Goal: Information Seeking & Learning: Learn about a topic

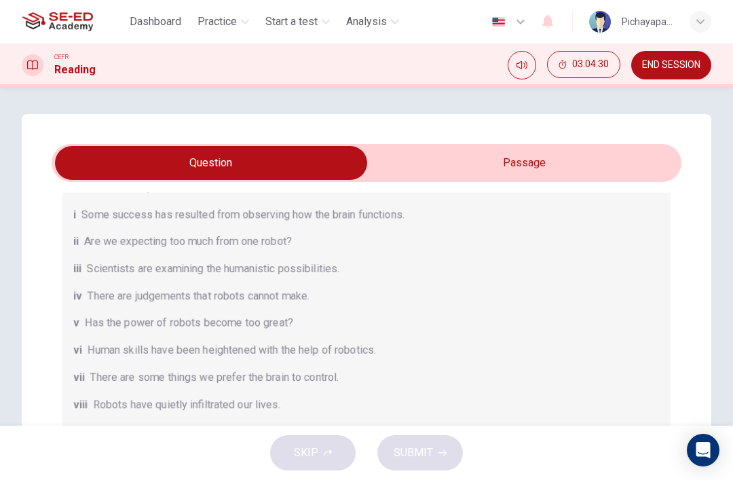
click at [669, 67] on span "END SESSION" at bounding box center [671, 65] width 58 height 11
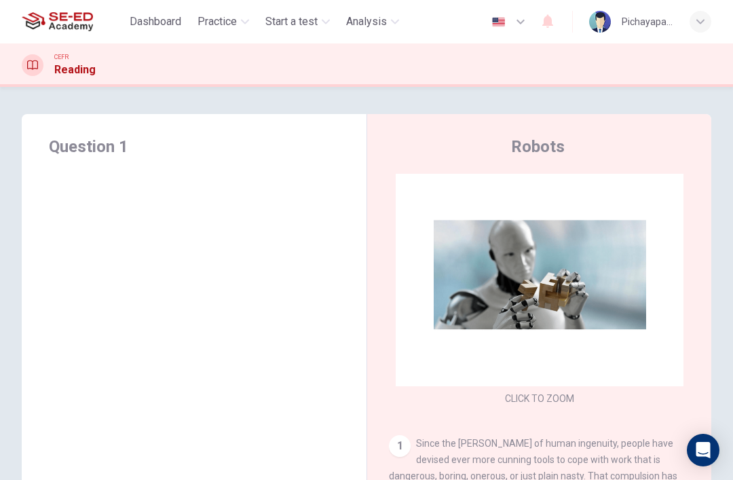
click at [530, 126] on div "Robots CLICK TO ZOOM Click to Zoom 1 Since the dawn of human ingenuity, people …" at bounding box center [538, 350] width 345 height 472
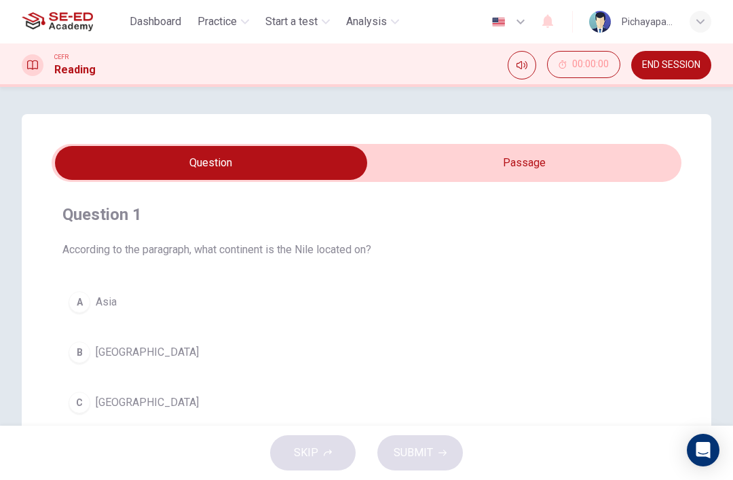
click at [233, 19] on span "Practice" at bounding box center [216, 22] width 39 height 16
click at [66, 110] on div "Question 1 According to the paragraph, what continent is the Nile located on? A…" at bounding box center [366, 256] width 733 height 339
click at [590, 168] on input "checkbox" at bounding box center [211, 163] width 945 height 34
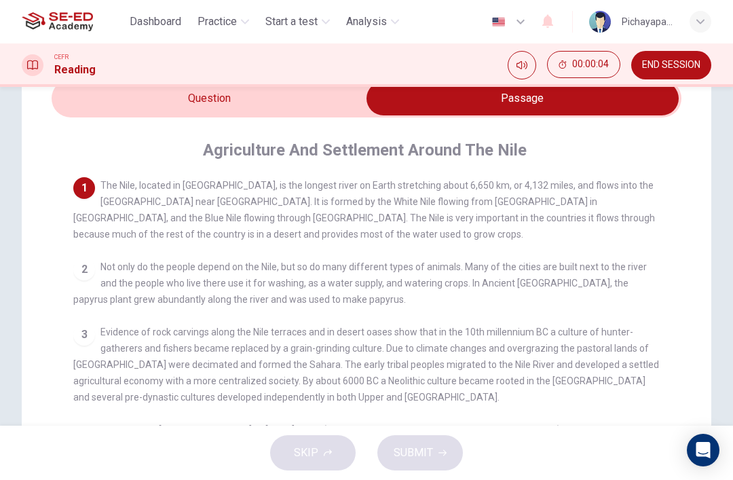
scroll to position [77, 0]
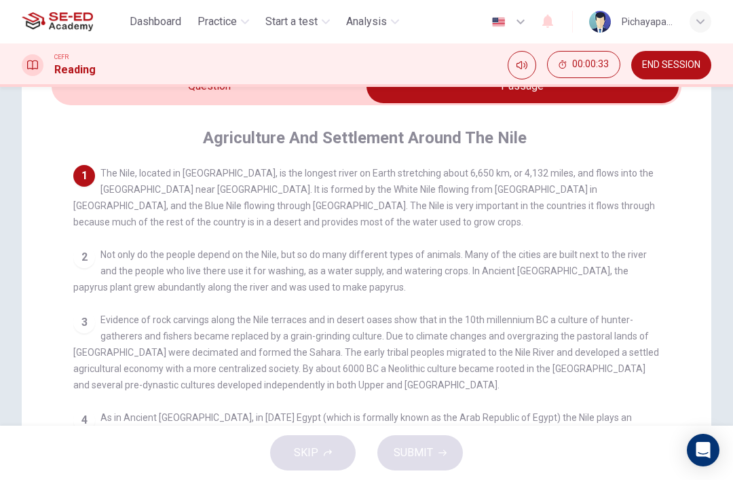
click at [150, 94] on input "checkbox" at bounding box center [522, 86] width 945 height 34
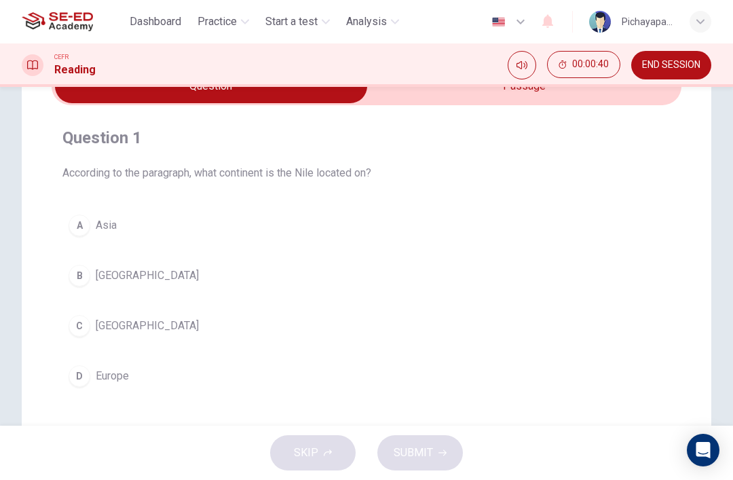
click at [580, 101] on input "checkbox" at bounding box center [211, 86] width 945 height 34
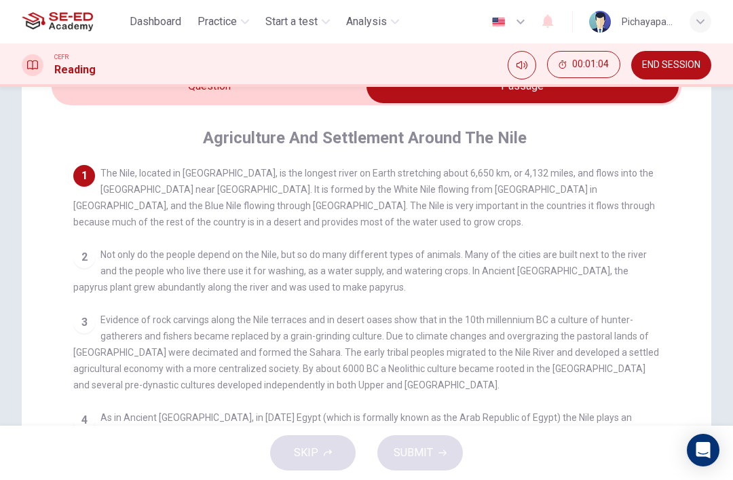
click at [100, 94] on input "checkbox" at bounding box center [522, 86] width 945 height 34
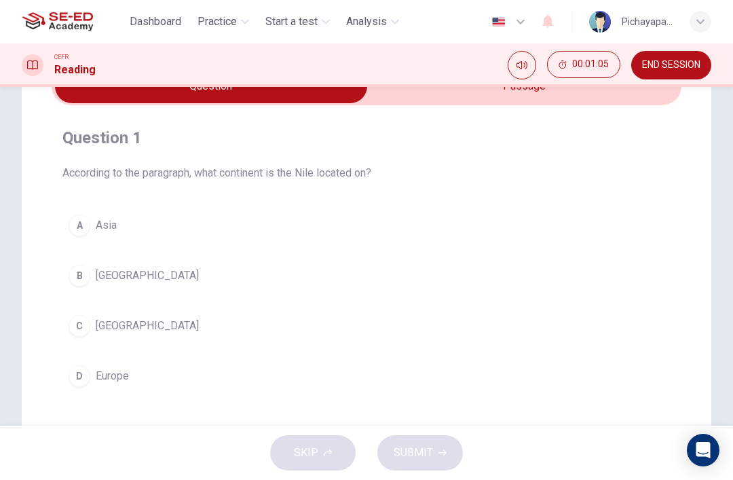
click at [75, 318] on div "C" at bounding box center [80, 326] width 22 height 22
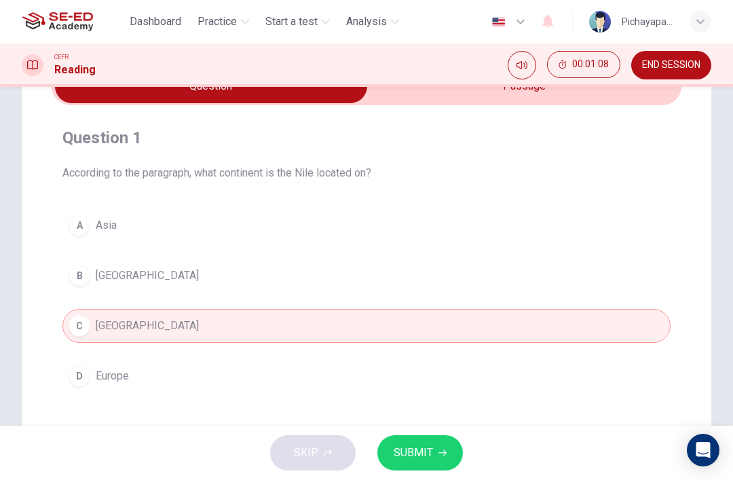
click at [428, 466] on button "SUBMIT" at bounding box center [420, 452] width 86 height 35
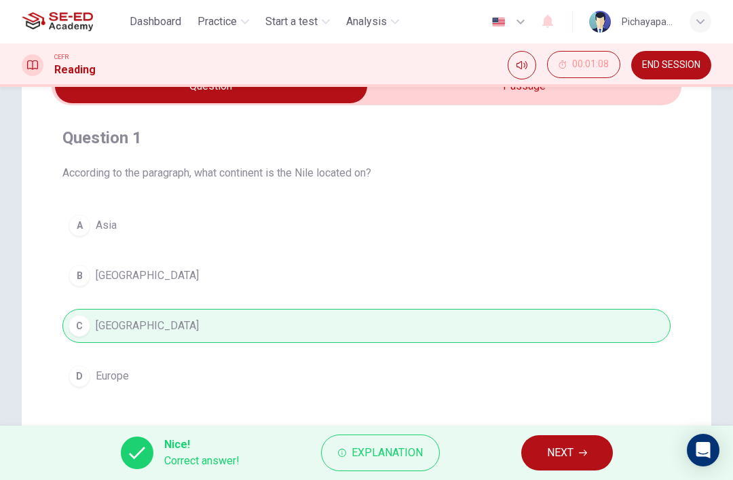
click at [565, 448] on span "NEXT" at bounding box center [560, 452] width 26 height 19
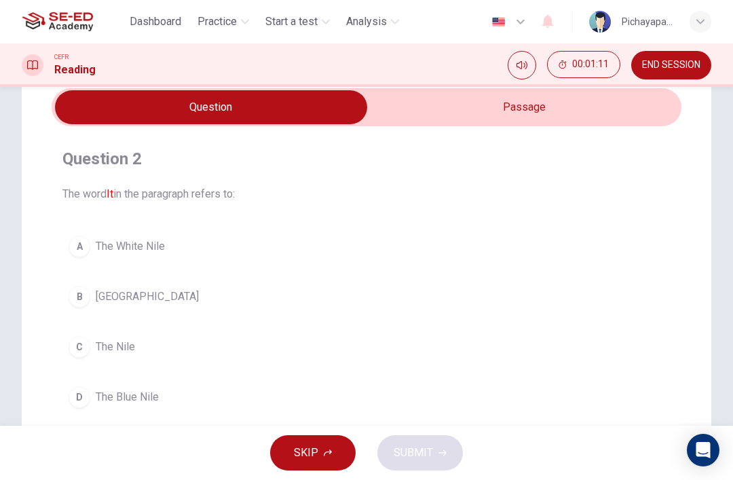
scroll to position [56, 0]
click at [605, 118] on input "checkbox" at bounding box center [211, 107] width 945 height 34
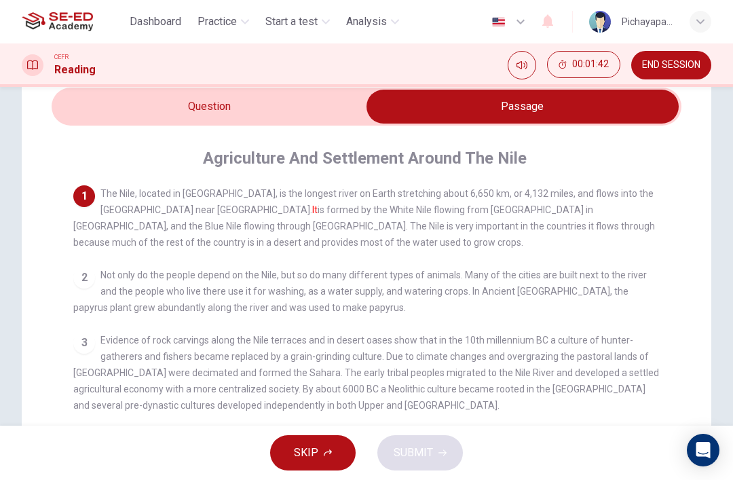
click at [149, 111] on input "checkbox" at bounding box center [522, 107] width 945 height 34
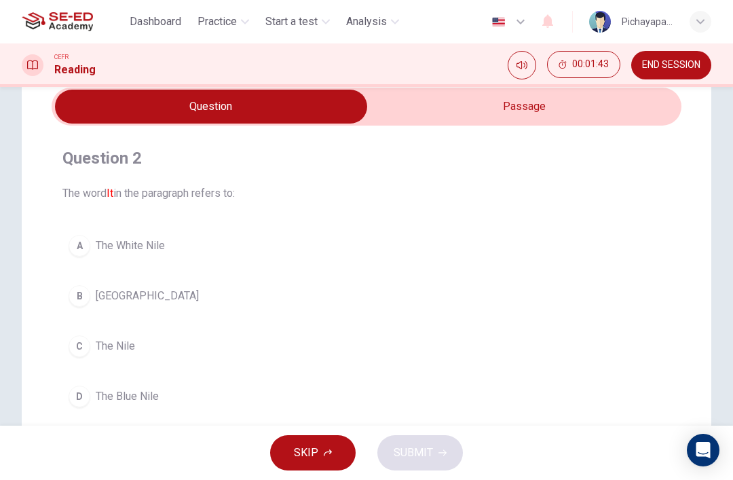
click at [86, 339] on div "C" at bounding box center [80, 346] width 22 height 22
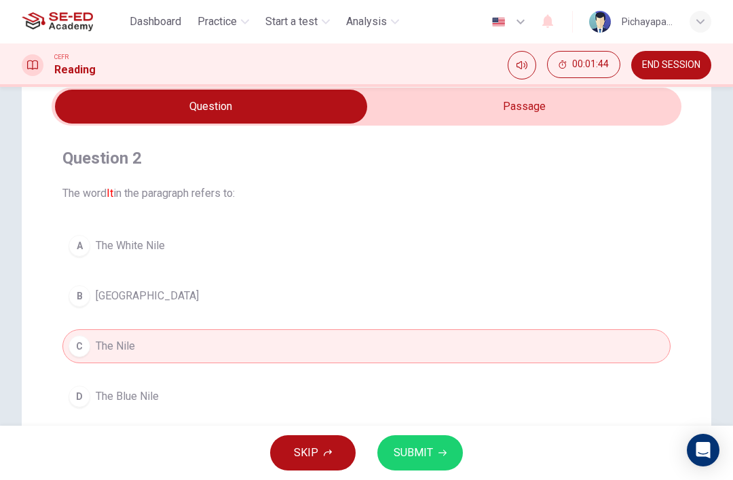
click at [417, 468] on button "SUBMIT" at bounding box center [420, 452] width 86 height 35
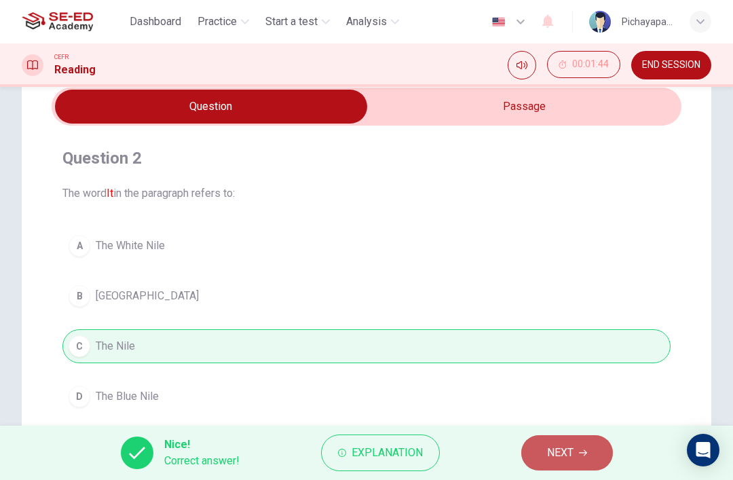
click at [568, 457] on span "NEXT" at bounding box center [560, 452] width 26 height 19
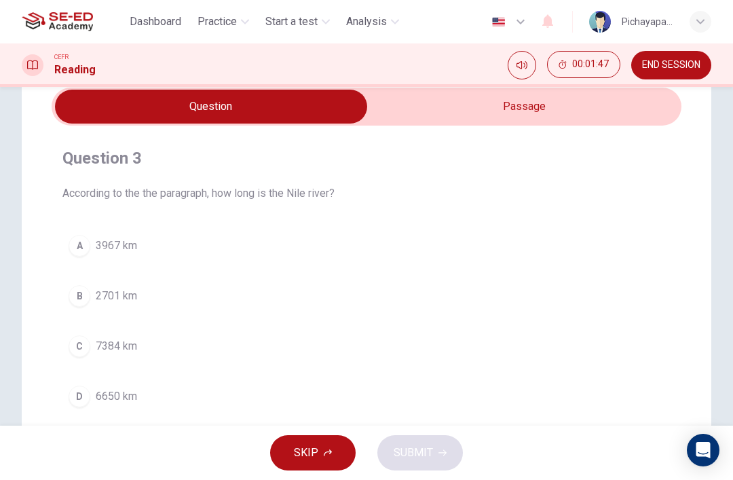
click at [582, 121] on input "checkbox" at bounding box center [211, 107] width 945 height 34
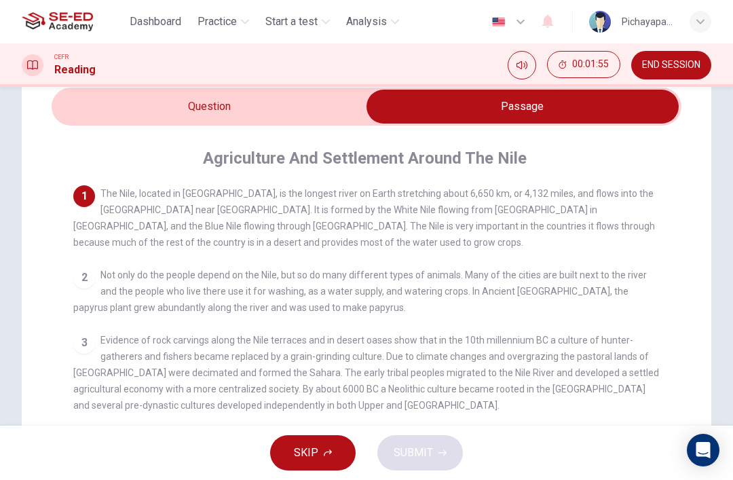
click at [145, 123] on input "checkbox" at bounding box center [522, 107] width 945 height 34
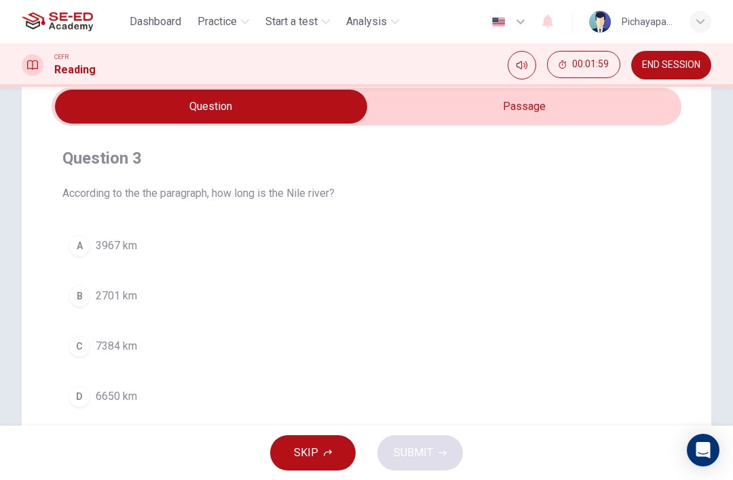
click at [615, 113] on input "checkbox" at bounding box center [211, 107] width 945 height 34
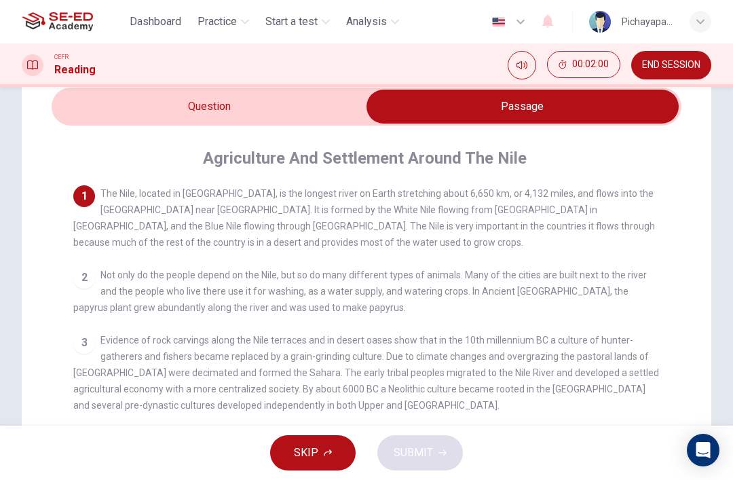
click at [148, 120] on input "checkbox" at bounding box center [522, 107] width 945 height 34
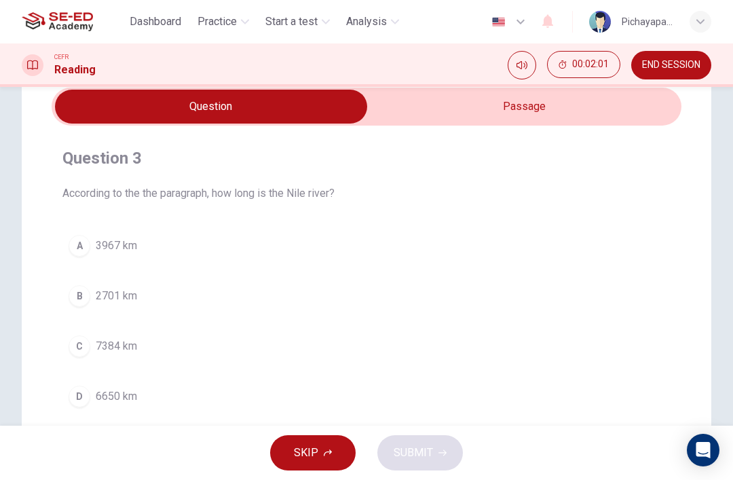
click at [521, 379] on button "D 6650 km" at bounding box center [366, 396] width 608 height 34
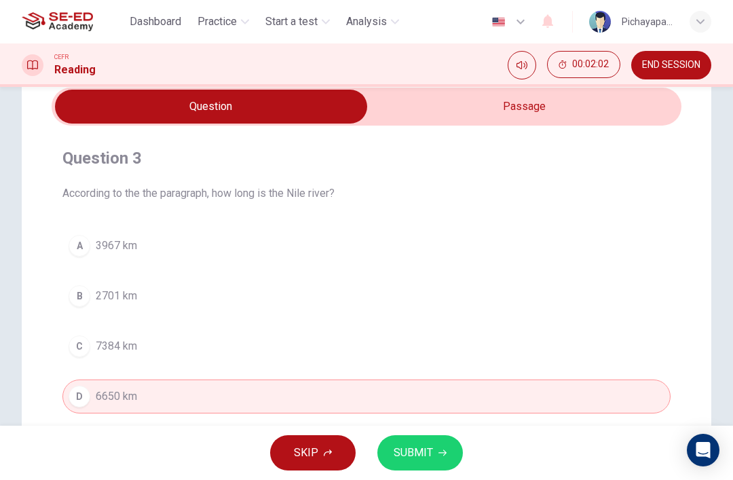
click at [427, 454] on span "SUBMIT" at bounding box center [413, 452] width 39 height 19
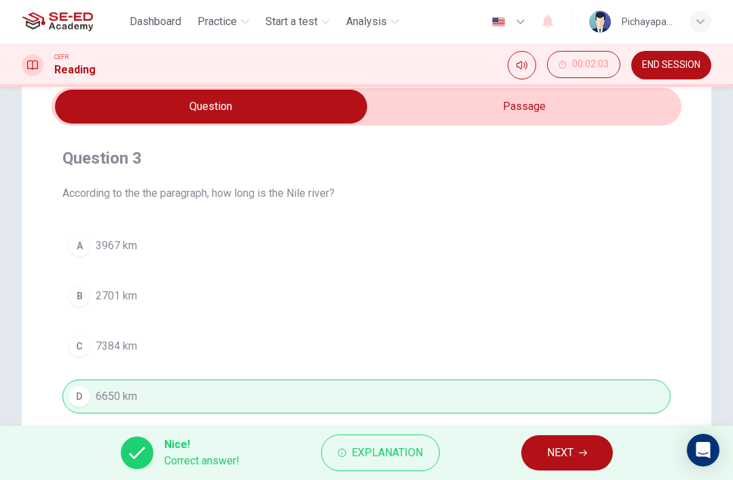
click at [570, 448] on span "NEXT" at bounding box center [560, 452] width 26 height 19
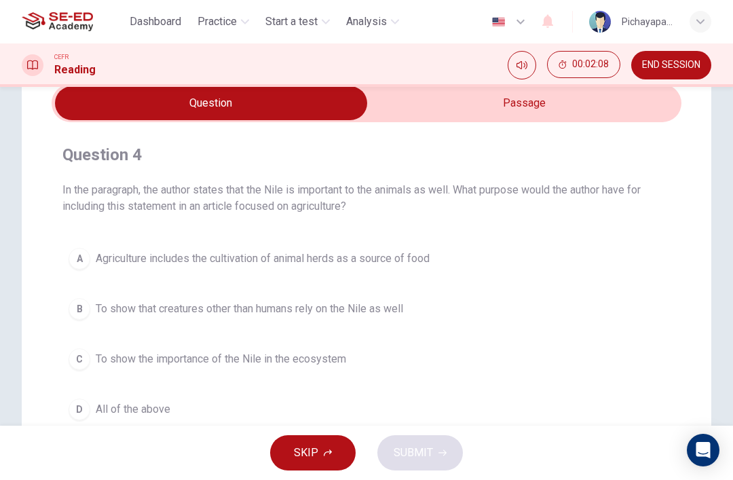
scroll to position [59, 0]
click at [457, 130] on div "Question 4 In the paragraph, the author states that the Nile is important to th…" at bounding box center [367, 286] width 630 height 326
click at [430, 111] on input "checkbox" at bounding box center [211, 104] width 945 height 34
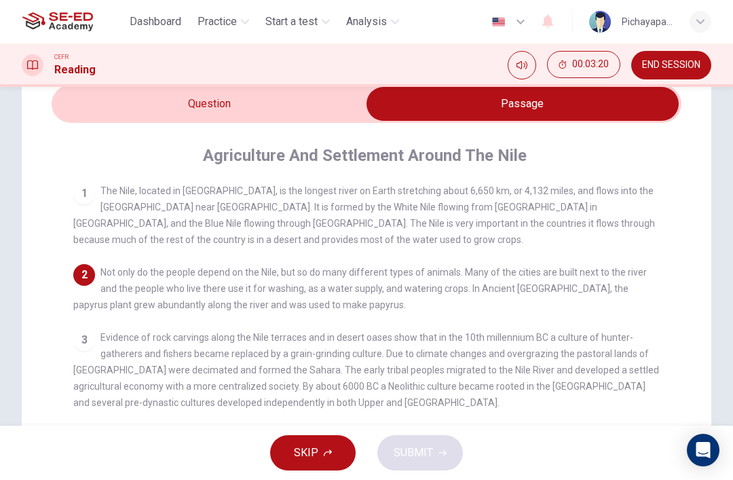
click at [274, 119] on input "checkbox" at bounding box center [522, 104] width 945 height 34
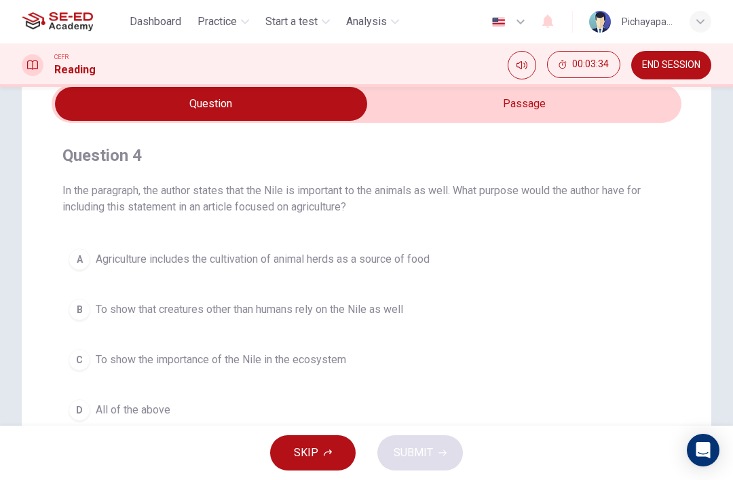
click at [462, 109] on input "checkbox" at bounding box center [211, 104] width 945 height 34
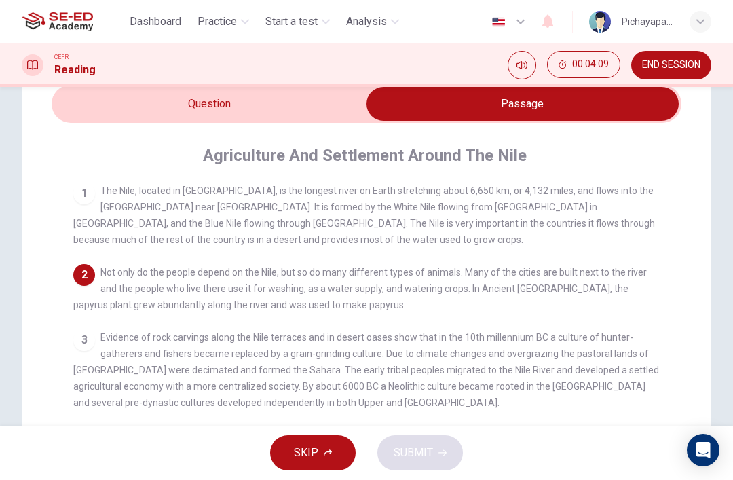
click at [246, 105] on input "checkbox" at bounding box center [522, 104] width 945 height 34
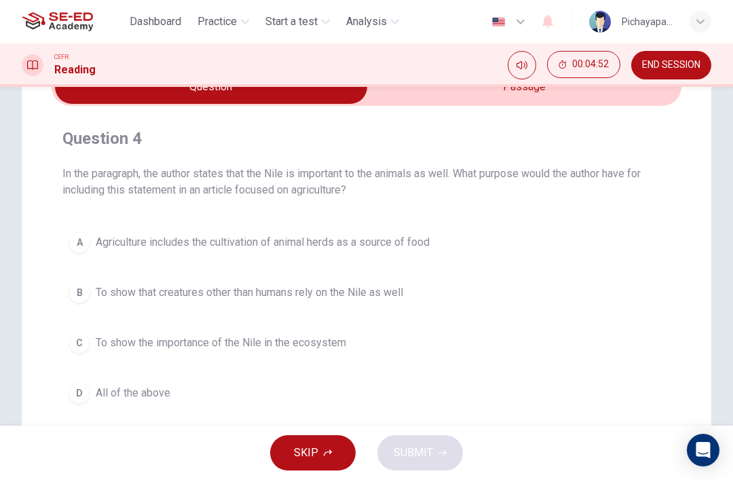
scroll to position [98, 0]
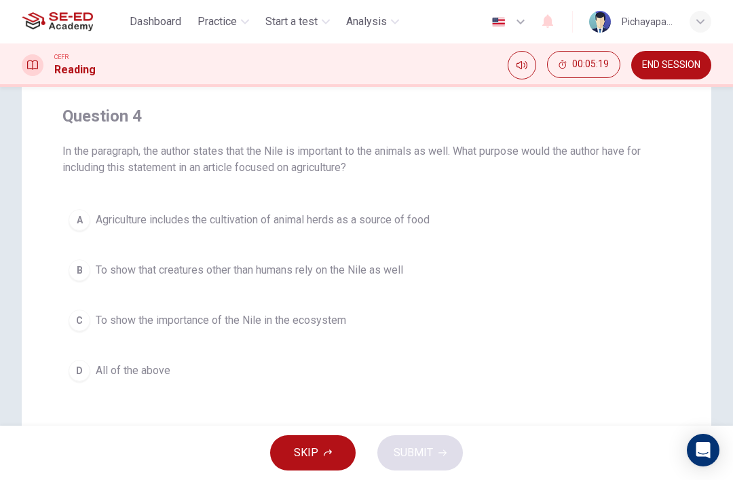
click at [71, 225] on div "A" at bounding box center [80, 220] width 22 height 22
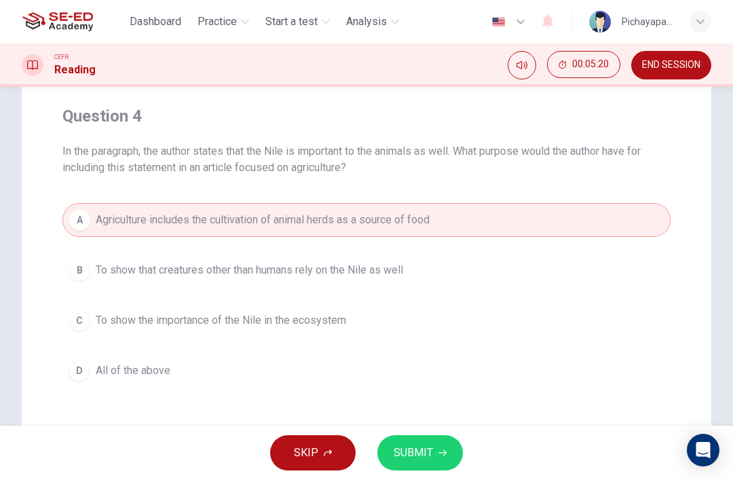
click at [414, 445] on span "SUBMIT" at bounding box center [413, 452] width 39 height 19
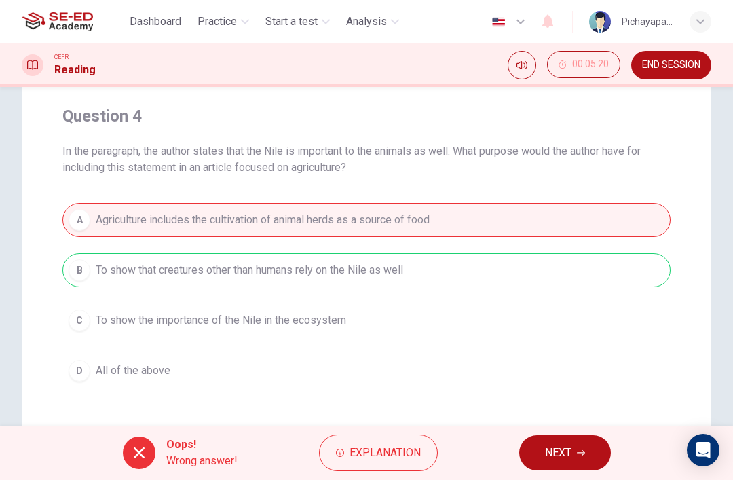
click at [388, 443] on button "Explanation" at bounding box center [378, 452] width 119 height 37
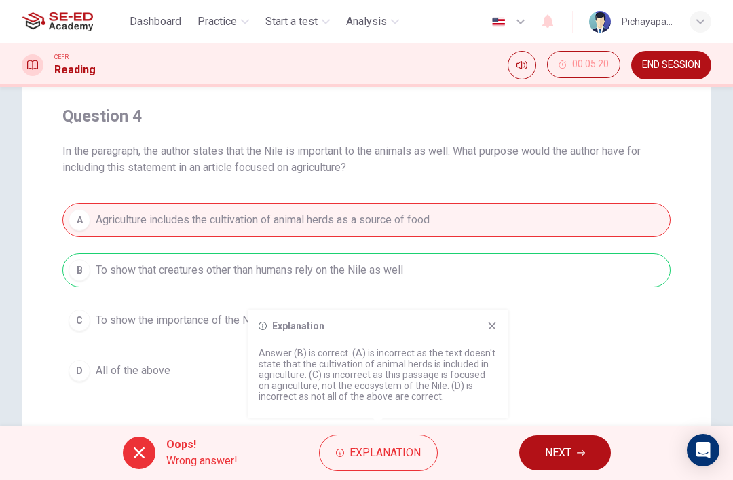
click at [561, 452] on span "NEXT" at bounding box center [558, 452] width 26 height 19
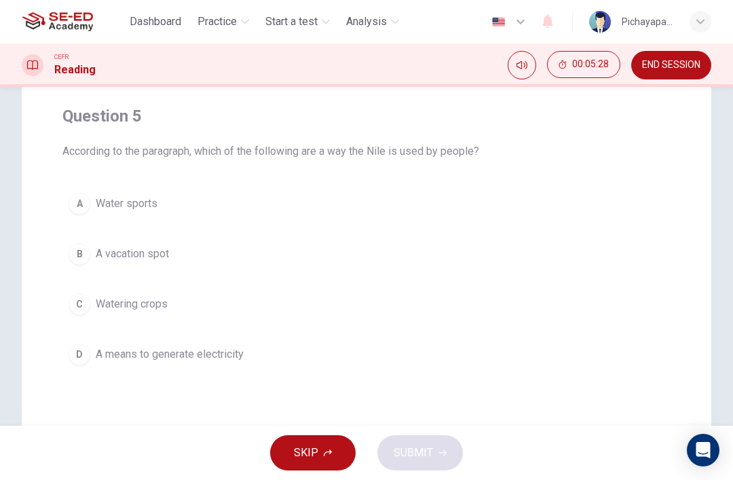
click at [100, 312] on button "C Watering crops" at bounding box center [366, 304] width 608 height 34
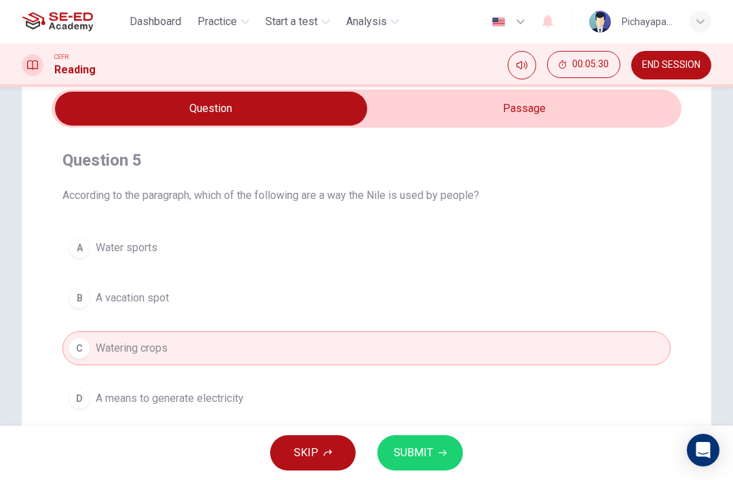
scroll to position [60, 0]
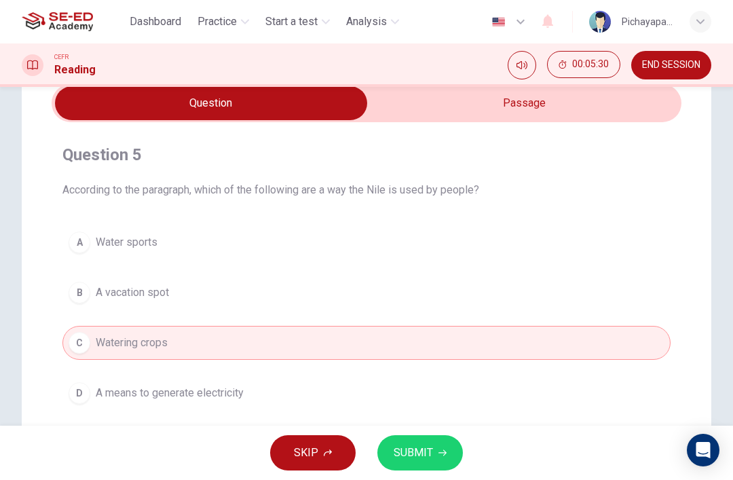
click at [438, 106] on input "checkbox" at bounding box center [211, 103] width 945 height 34
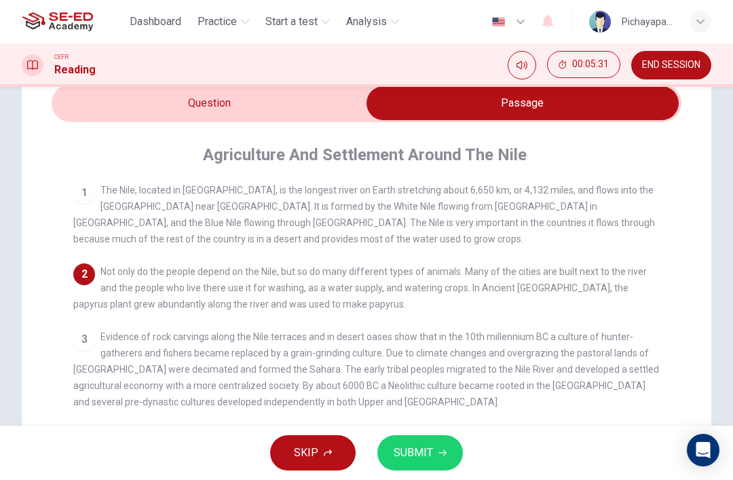
click at [195, 100] on input "checkbox" at bounding box center [522, 103] width 945 height 34
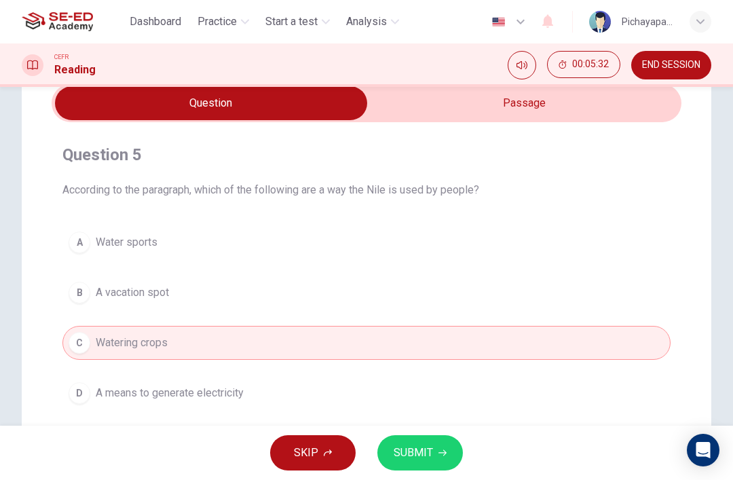
click at [417, 457] on span "SUBMIT" at bounding box center [413, 452] width 39 height 19
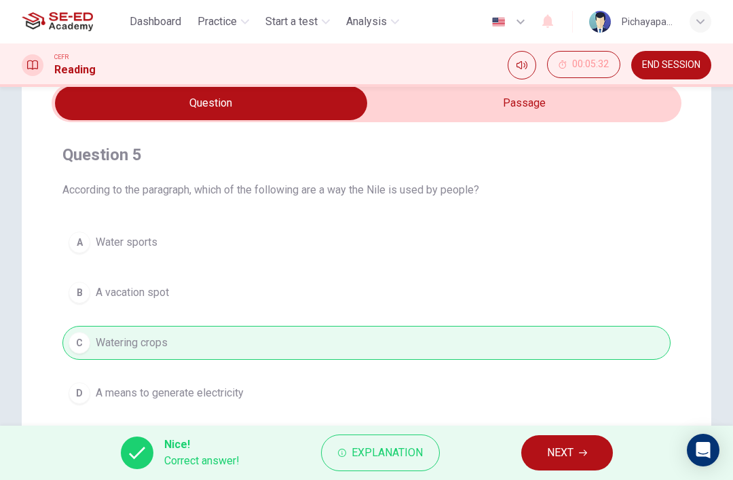
click at [554, 449] on span "NEXT" at bounding box center [560, 452] width 26 height 19
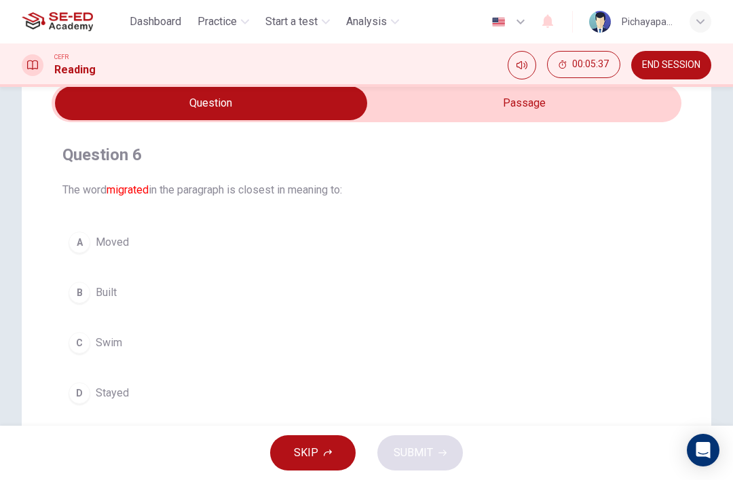
click at [432, 113] on input "checkbox" at bounding box center [211, 103] width 945 height 34
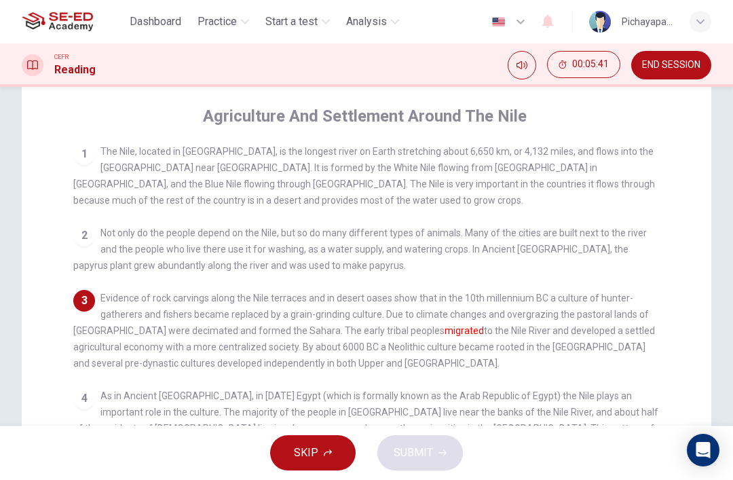
scroll to position [104, 0]
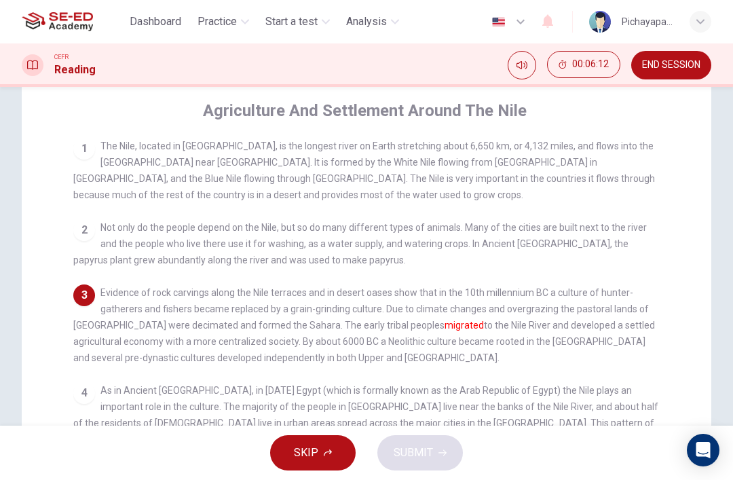
click at [317, 444] on span "SKIP" at bounding box center [306, 452] width 24 height 19
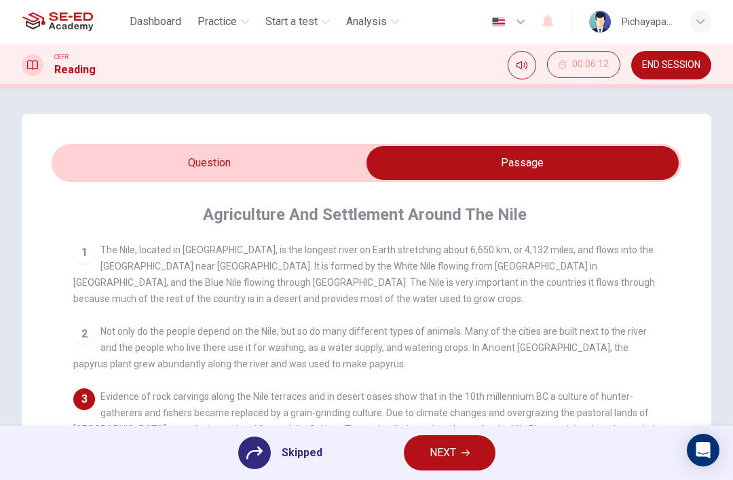
scroll to position [0, 0]
click at [253, 157] on input "checkbox" at bounding box center [522, 163] width 945 height 34
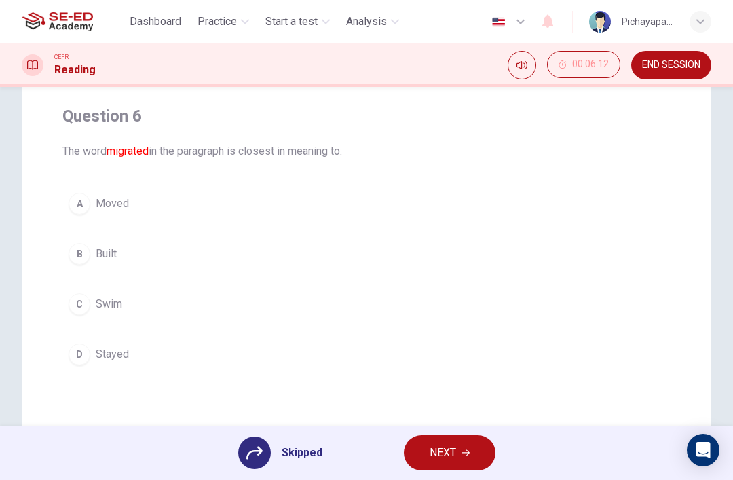
scroll to position [108, 0]
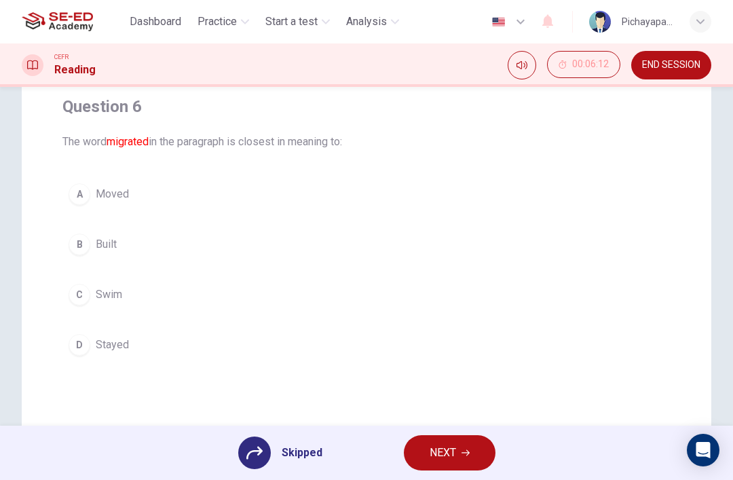
click at [341, 193] on div "A Moved B Built C Swim D Stayed" at bounding box center [366, 269] width 608 height 185
click at [97, 201] on div "A Moved B Built C Swim D Stayed" at bounding box center [366, 269] width 608 height 185
click at [96, 200] on div "A Moved B Built C Swim D Stayed" at bounding box center [366, 269] width 608 height 185
click at [176, 208] on div "A Moved B Built C Swim D Stayed" at bounding box center [366, 269] width 608 height 185
click at [268, 445] on div at bounding box center [254, 452] width 33 height 33
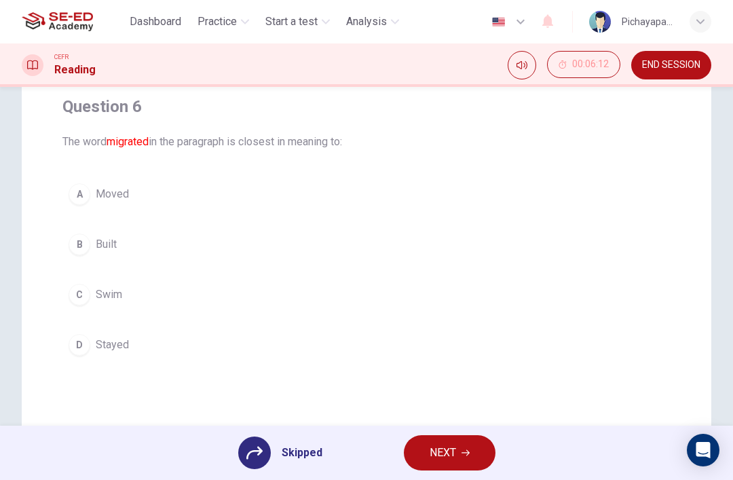
click at [250, 449] on icon at bounding box center [254, 453] width 16 height 16
click at [82, 198] on div "A Moved B Built C Swim D Stayed" at bounding box center [366, 269] width 608 height 185
click at [73, 210] on div "A Moved B Built C Swim D Stayed" at bounding box center [366, 269] width 608 height 185
click at [607, 337] on div "A Moved B Built C Swim D Stayed" at bounding box center [366, 269] width 608 height 185
click at [623, 338] on div "A Moved B Built C Swim D Stayed" at bounding box center [366, 269] width 608 height 185
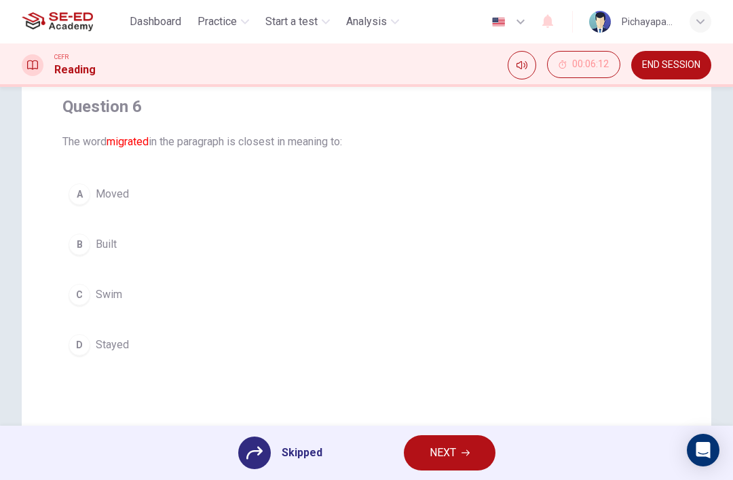
click at [623, 338] on div "A Moved B Built C Swim D Stayed" at bounding box center [366, 269] width 608 height 185
click at [637, 342] on div "A Moved B Built C Swim D Stayed" at bounding box center [366, 269] width 608 height 185
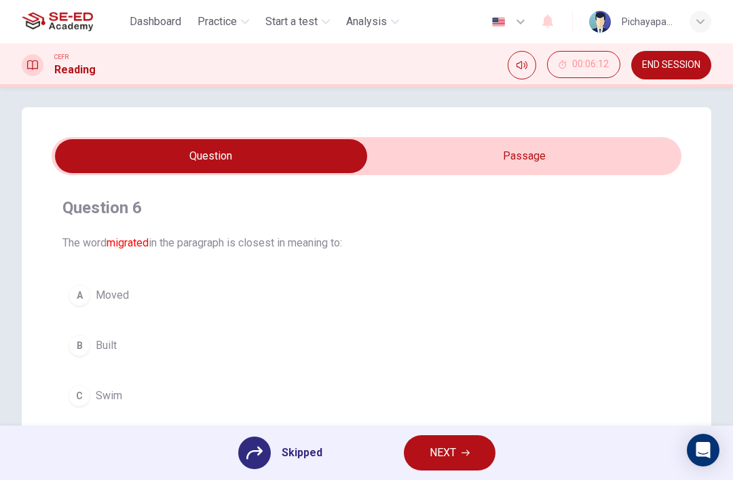
scroll to position [32, 0]
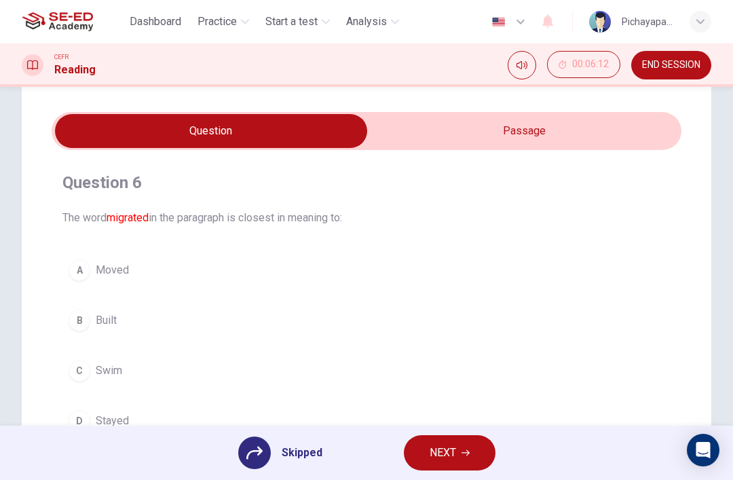
click at [81, 277] on div "A Moved B Built C Swim D Stayed" at bounding box center [366, 345] width 608 height 185
click at [282, 472] on div "Skipped NEXT" at bounding box center [366, 453] width 733 height 54
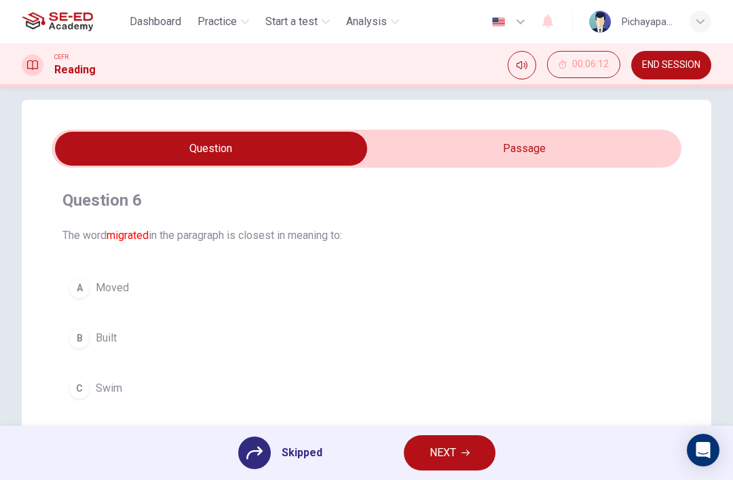
scroll to position [10, 0]
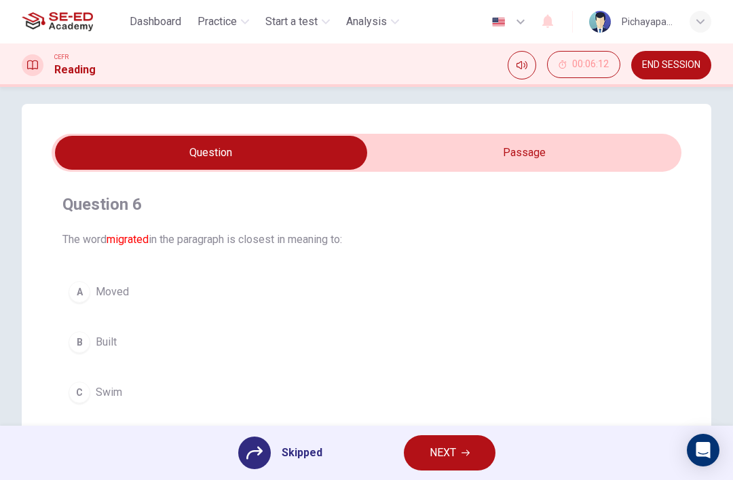
click at [603, 148] on input "checkbox" at bounding box center [211, 153] width 945 height 34
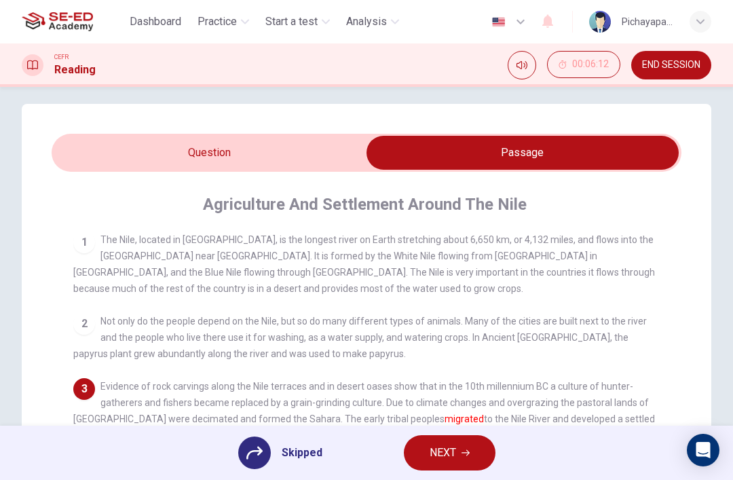
click at [267, 169] on input "checkbox" at bounding box center [522, 153] width 945 height 34
checkbox input "false"
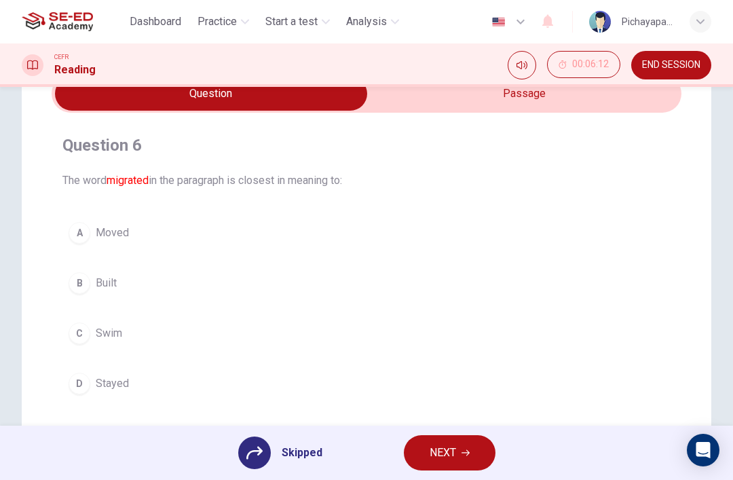
scroll to position [90, 0]
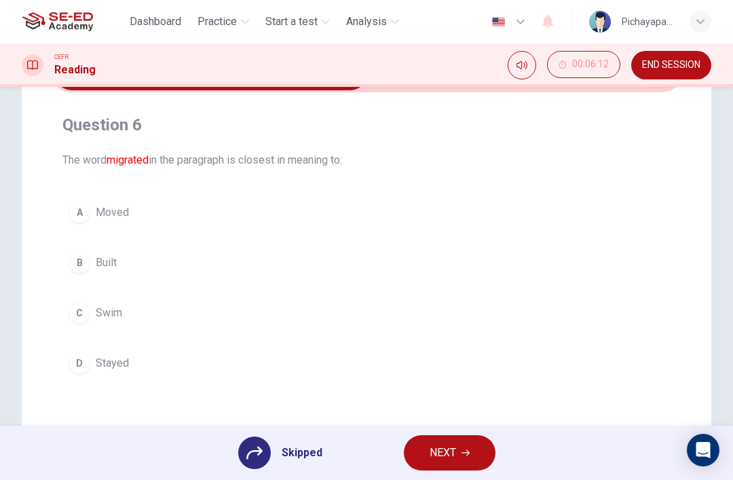
click at [223, 220] on div "A Moved B Built C Swim D Stayed" at bounding box center [366, 287] width 608 height 185
click at [222, 219] on div "A Moved B Built C Swim D Stayed" at bounding box center [366, 287] width 608 height 185
click at [231, 213] on div "A Moved B Built C Swim D Stayed" at bounding box center [366, 287] width 608 height 185
click at [451, 443] on span "NEXT" at bounding box center [443, 452] width 26 height 19
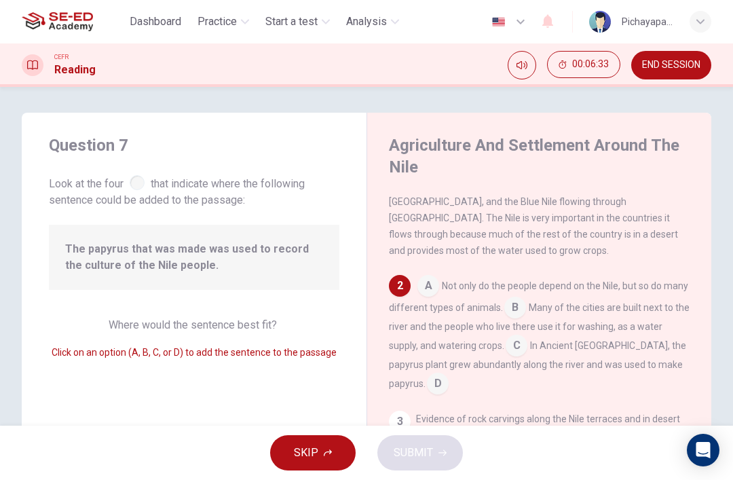
scroll to position [69, 0]
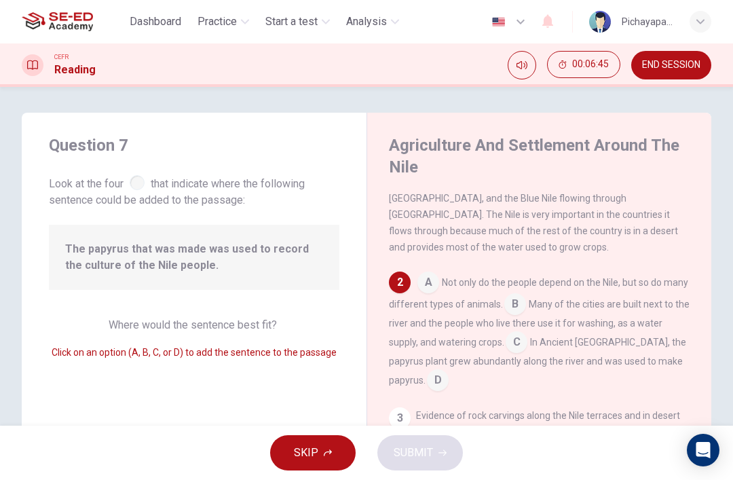
click at [506, 333] on input at bounding box center [517, 344] width 22 height 22
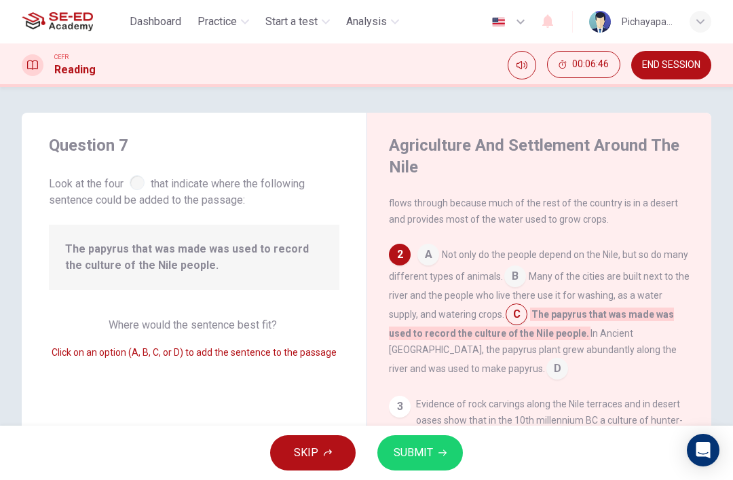
scroll to position [100, 0]
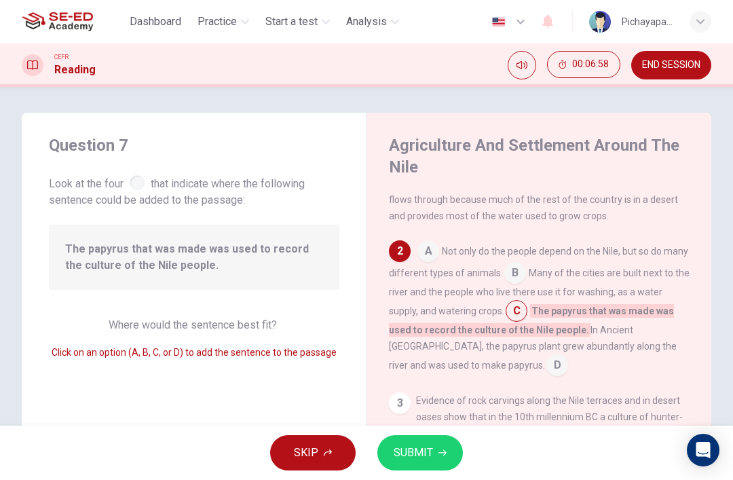
click at [506, 308] on input at bounding box center [517, 312] width 22 height 22
click at [546, 356] on input at bounding box center [557, 367] width 22 height 22
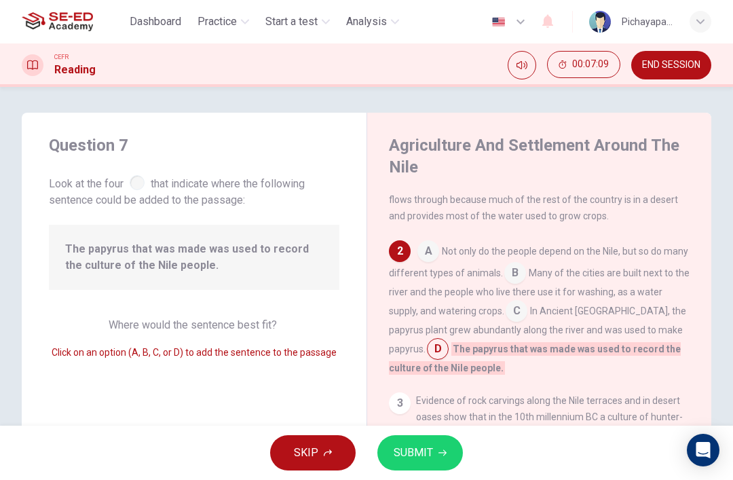
click at [506, 306] on input at bounding box center [517, 312] width 22 height 22
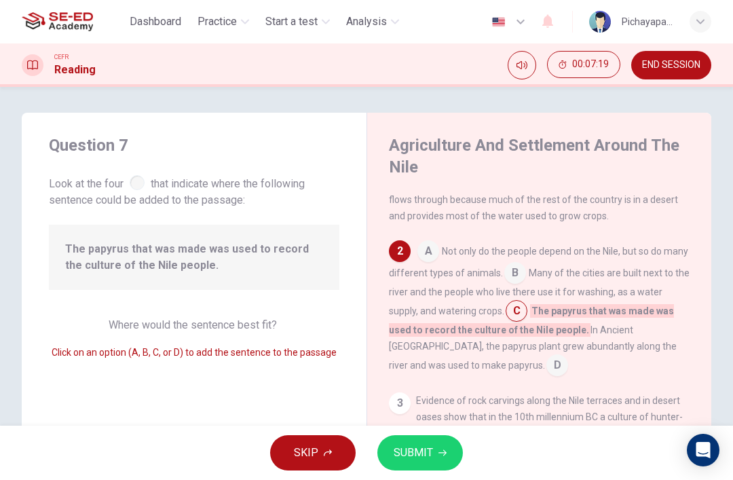
click at [546, 356] on input at bounding box center [557, 367] width 22 height 22
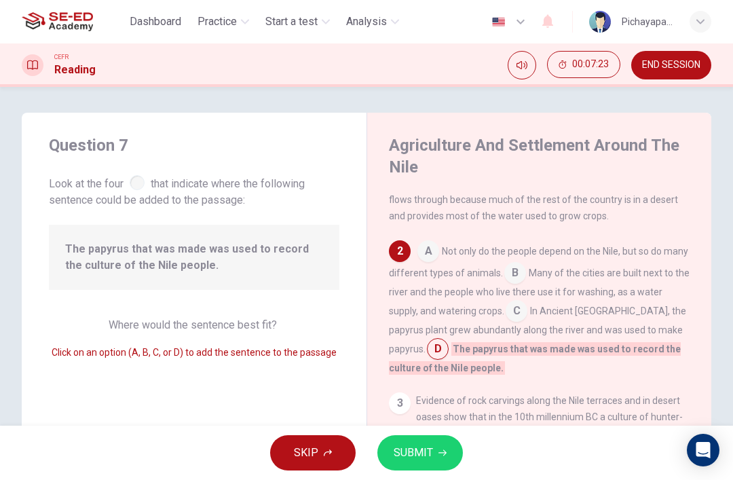
click at [392, 240] on div "2" at bounding box center [400, 251] width 22 height 22
click at [449, 339] on input at bounding box center [438, 350] width 22 height 22
click at [428, 242] on input at bounding box center [428, 253] width 22 height 22
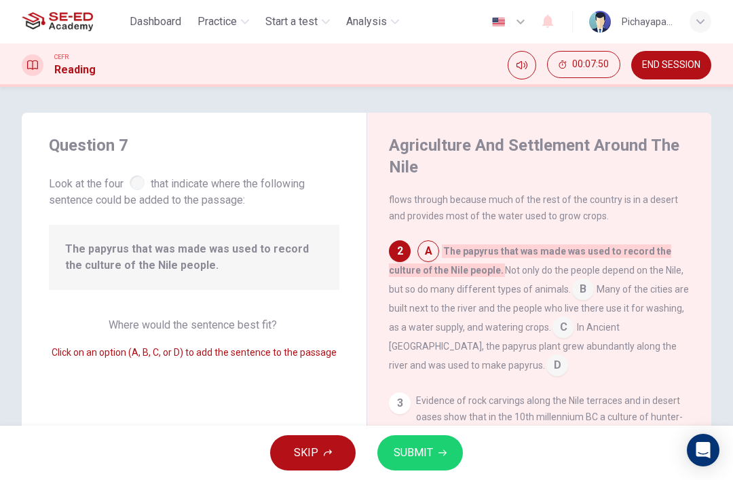
click at [565, 317] on span "C" at bounding box center [563, 327] width 22 height 22
click at [557, 318] on span "C" at bounding box center [563, 327] width 22 height 22
click at [568, 316] on span "C" at bounding box center [563, 327] width 22 height 22
click at [567, 316] on span "C" at bounding box center [563, 327] width 22 height 22
click at [404, 240] on div "2" at bounding box center [400, 251] width 22 height 22
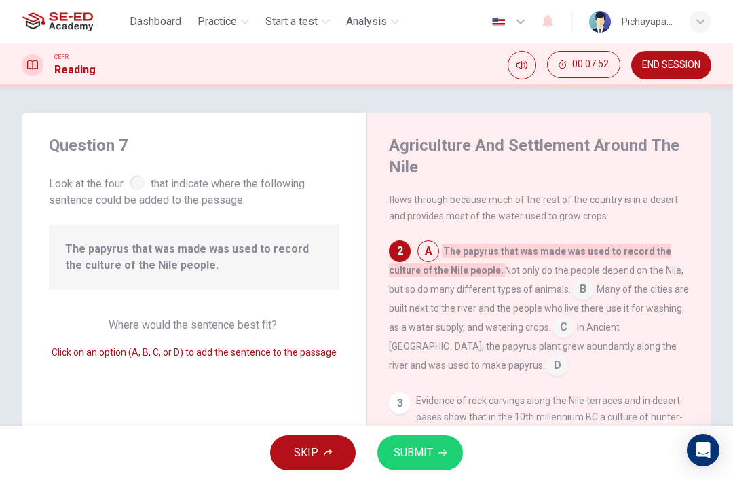
click at [559, 316] on span "C" at bounding box center [563, 327] width 22 height 22
click at [558, 316] on span "C" at bounding box center [563, 327] width 22 height 22
click at [569, 316] on span "C" at bounding box center [563, 327] width 22 height 22
click at [546, 356] on input at bounding box center [557, 367] width 22 height 22
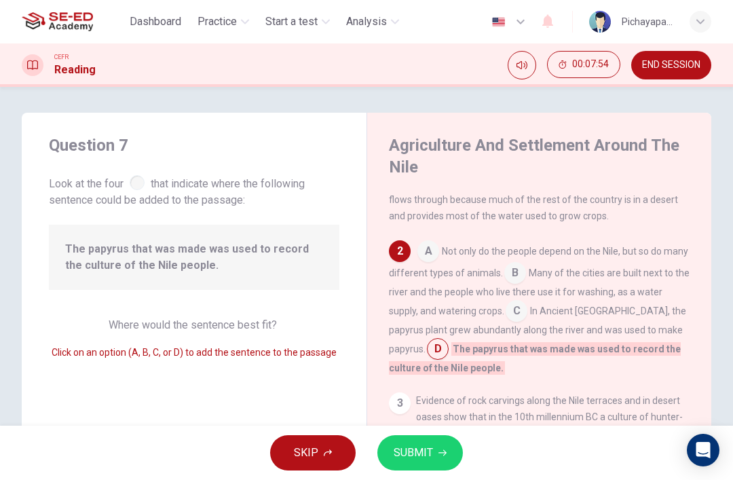
click at [506, 301] on input at bounding box center [517, 312] width 22 height 22
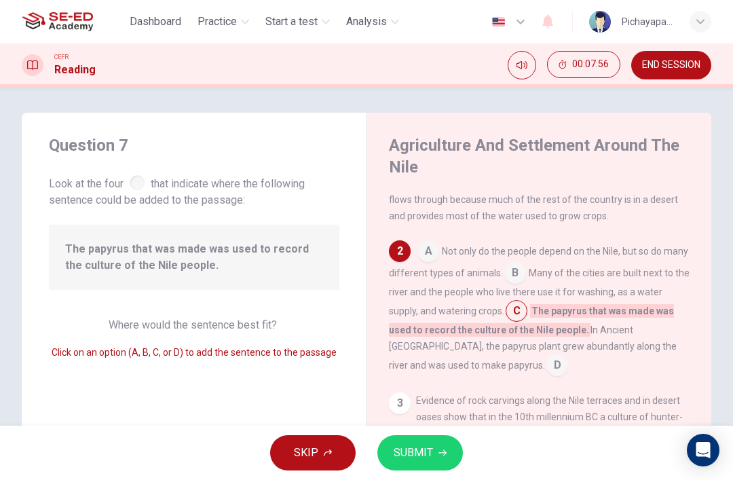
click at [426, 447] on span "SUBMIT" at bounding box center [413, 452] width 39 height 19
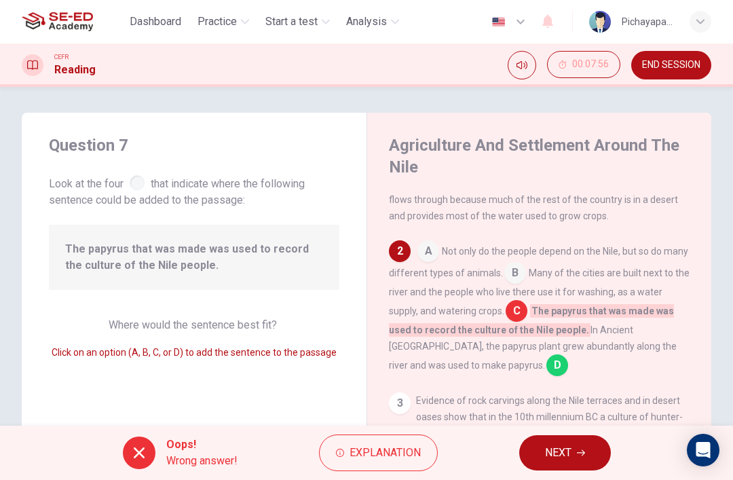
click at [369, 457] on span "Explanation" at bounding box center [385, 452] width 71 height 19
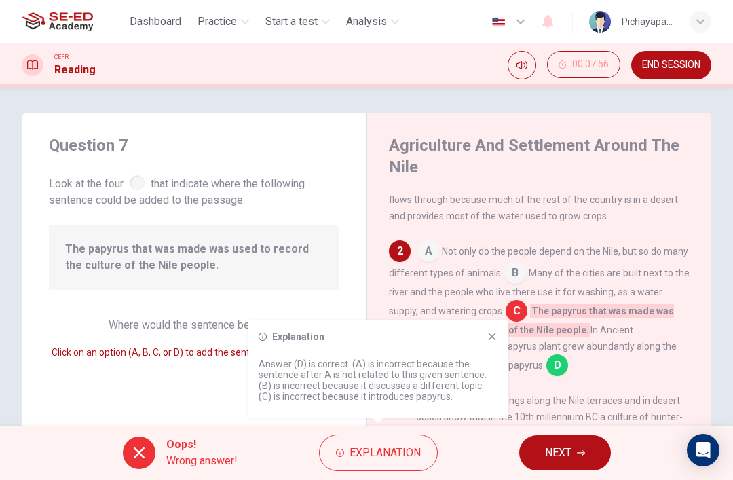
click at [581, 454] on icon "button" at bounding box center [581, 453] width 8 height 8
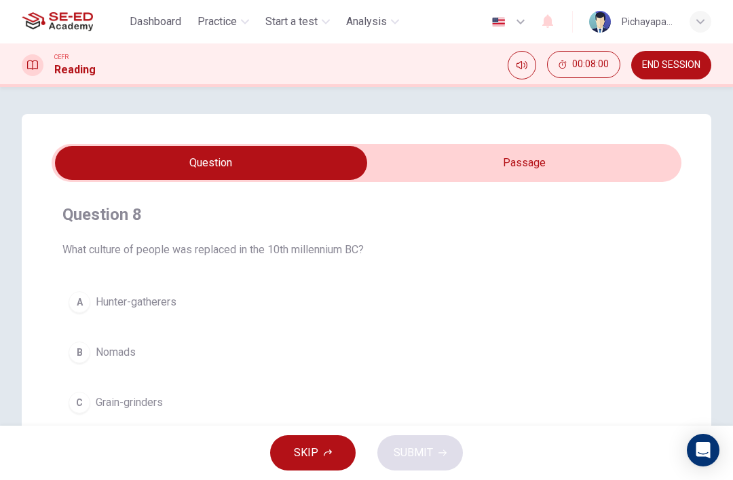
scroll to position [0, 0]
click at [600, 164] on input "checkbox" at bounding box center [211, 163] width 945 height 34
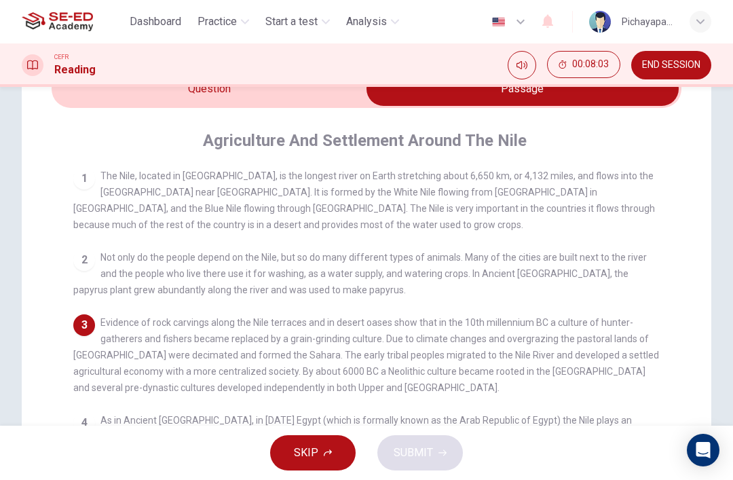
scroll to position [79, 0]
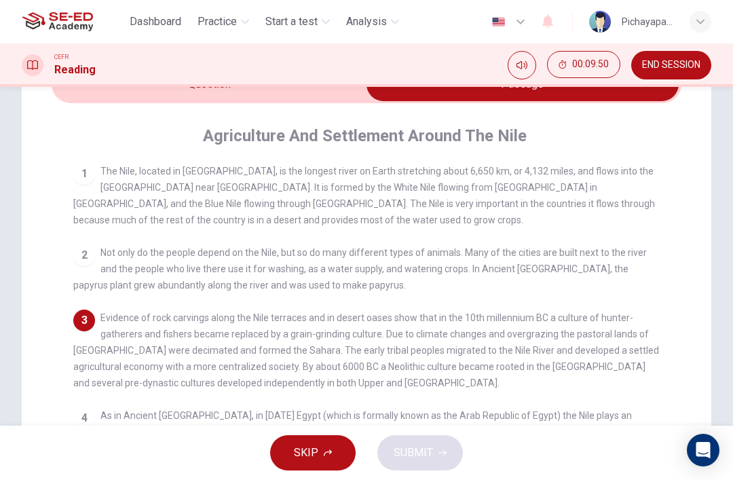
click at [266, 88] on input "checkbox" at bounding box center [522, 84] width 945 height 34
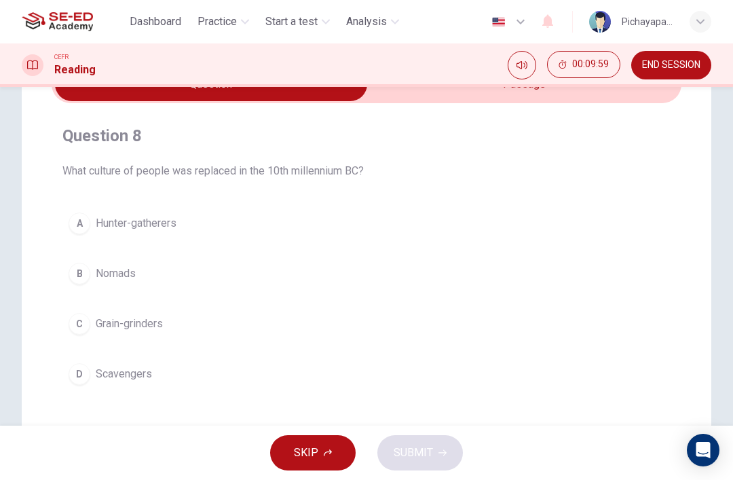
click at [459, 100] on input "checkbox" at bounding box center [211, 84] width 945 height 34
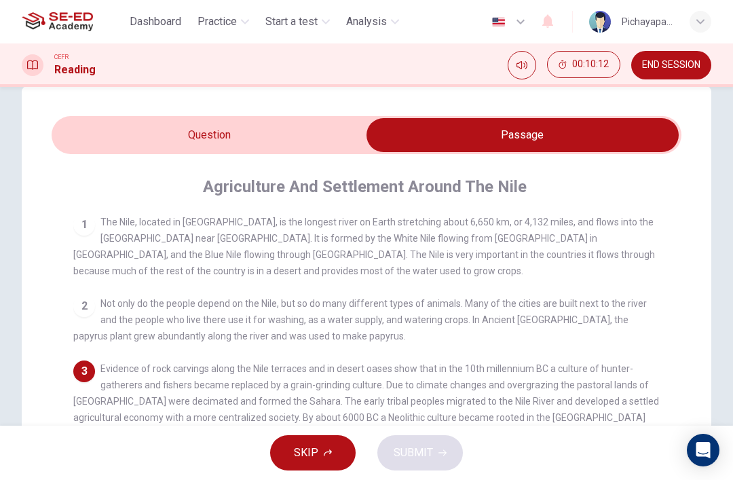
scroll to position [26, 0]
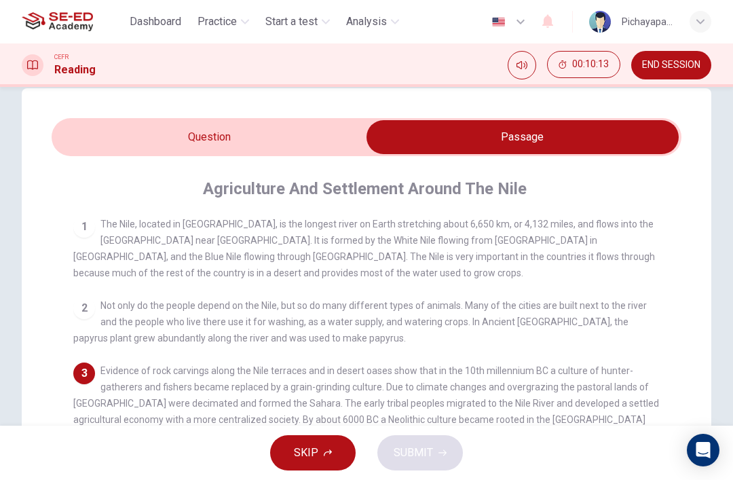
click at [271, 129] on input "checkbox" at bounding box center [522, 137] width 945 height 34
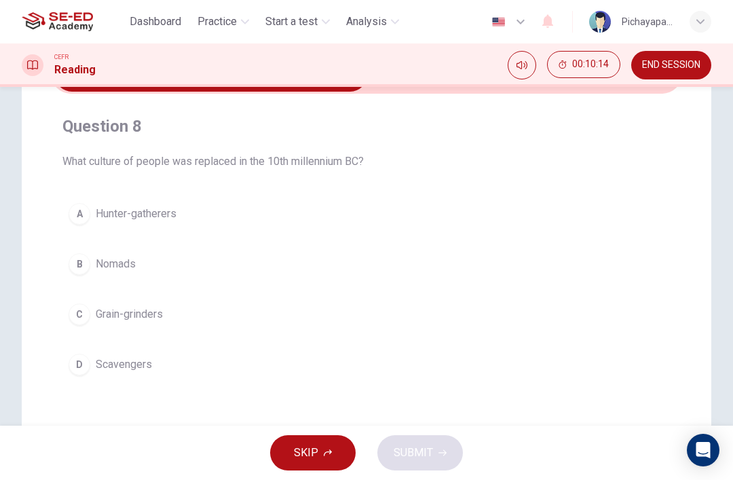
scroll to position [87, 0]
click at [255, 313] on button "C Grain-grinders" at bounding box center [366, 316] width 608 height 34
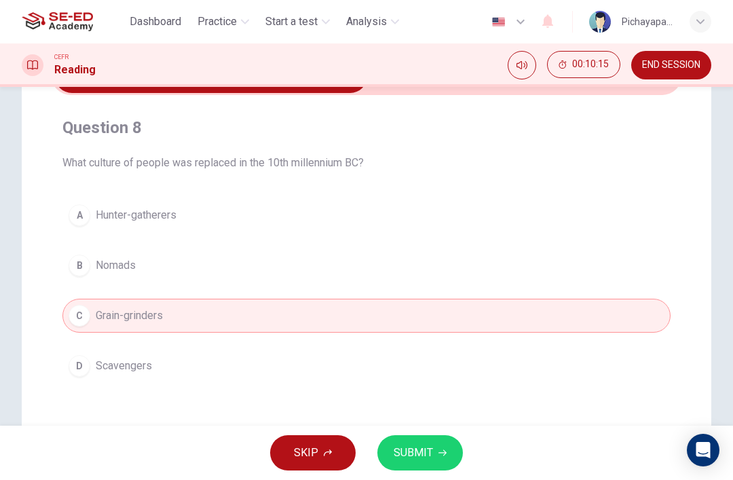
click at [421, 442] on button "SUBMIT" at bounding box center [420, 452] width 86 height 35
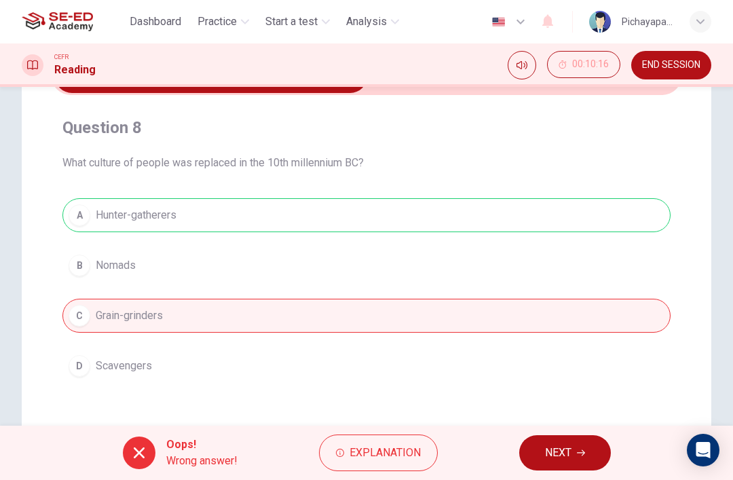
click at [453, 88] on input "checkbox" at bounding box center [211, 76] width 945 height 34
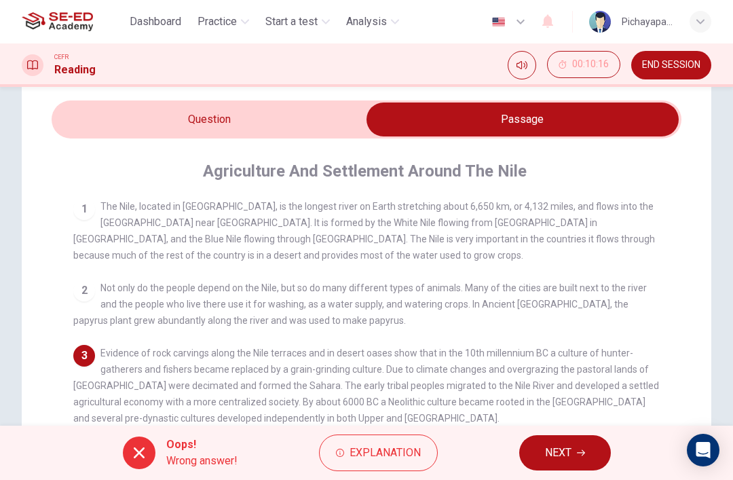
scroll to position [46, 0]
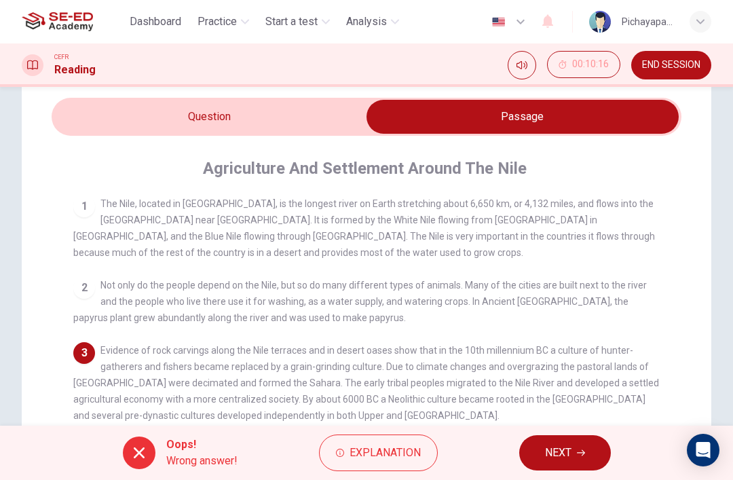
click at [258, 126] on input "checkbox" at bounding box center [522, 117] width 945 height 34
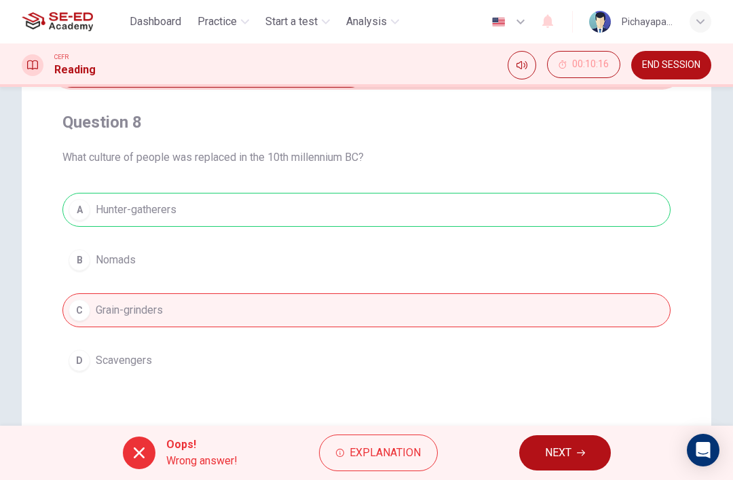
scroll to position [90, 0]
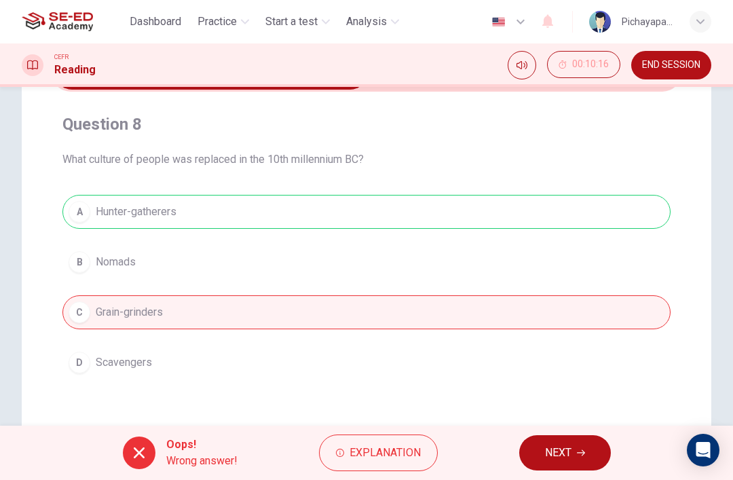
click at [368, 450] on span "Explanation" at bounding box center [385, 452] width 71 height 19
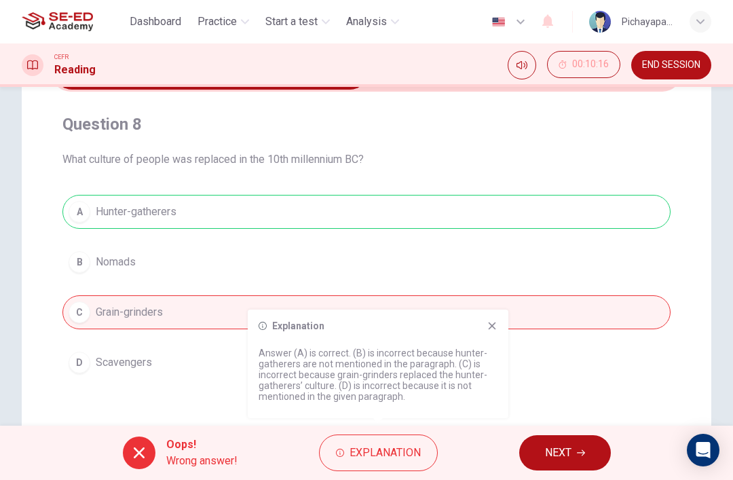
click at [565, 442] on button "NEXT" at bounding box center [565, 452] width 92 height 35
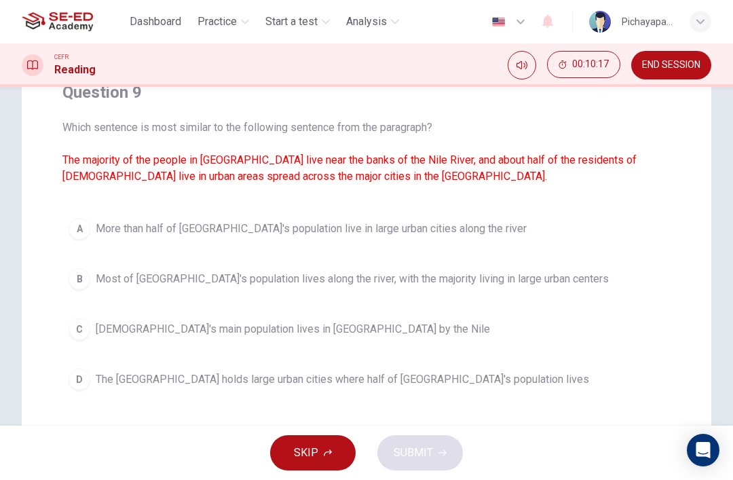
scroll to position [111, 0]
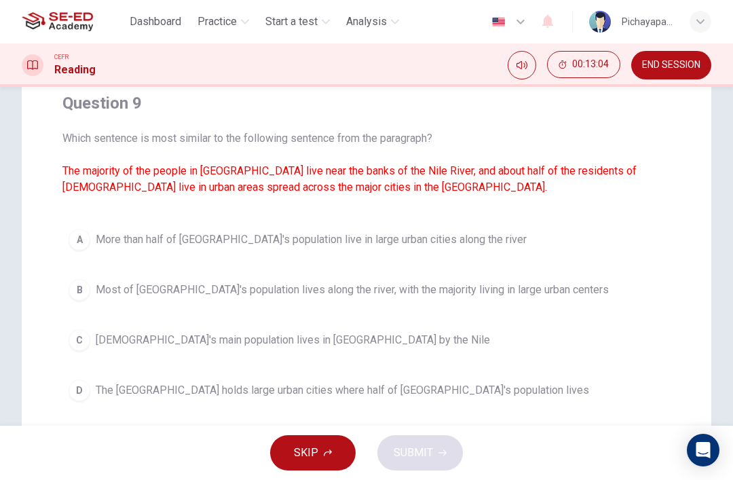
click at [76, 383] on div "D" at bounding box center [80, 390] width 22 height 22
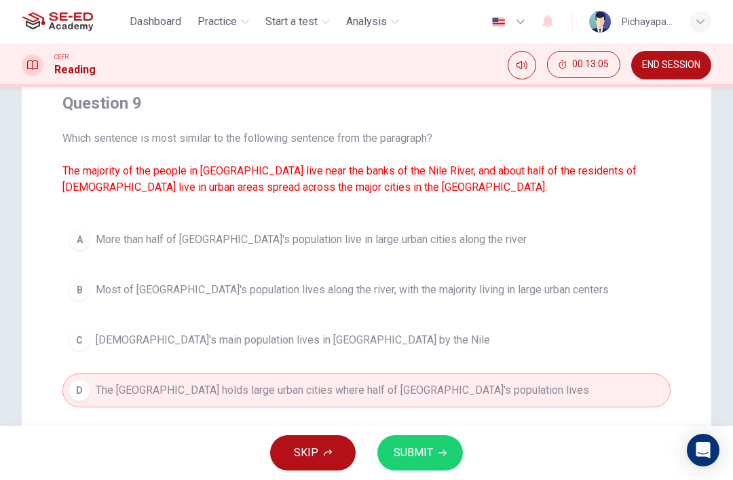
click at [440, 453] on icon "button" at bounding box center [442, 453] width 8 height 8
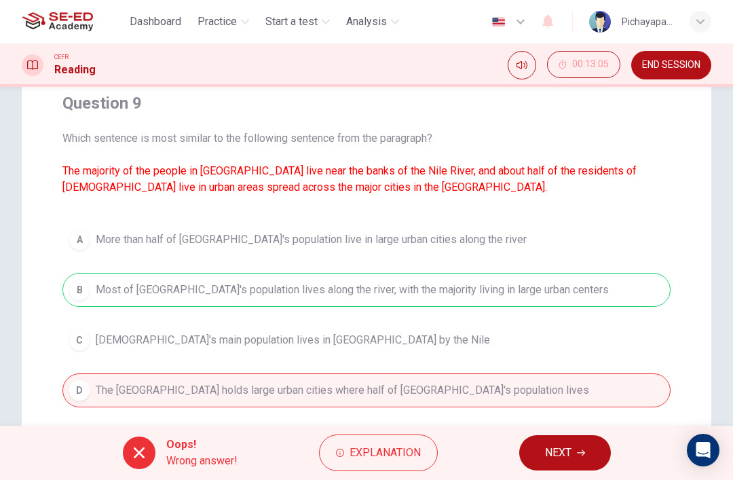
click at [580, 449] on icon "button" at bounding box center [581, 453] width 8 height 8
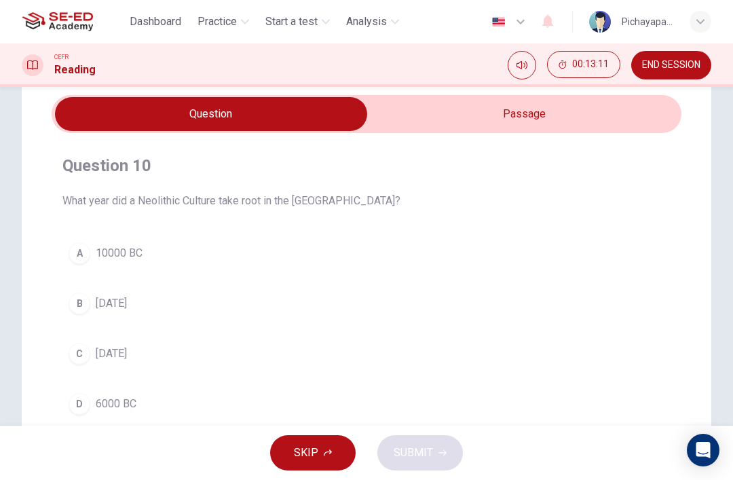
scroll to position [48, 0]
click at [605, 118] on input "checkbox" at bounding box center [211, 115] width 945 height 34
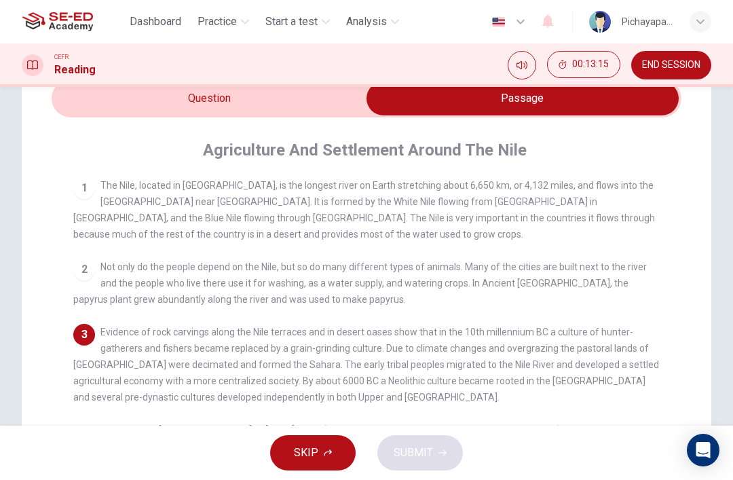
scroll to position [26, 0]
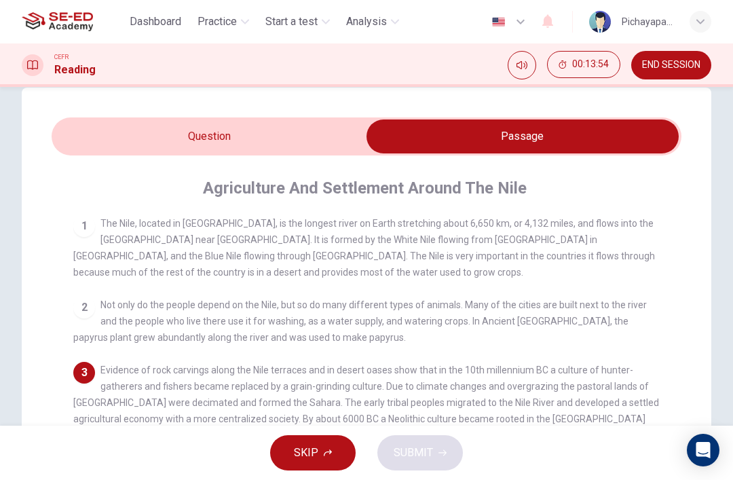
click at [151, 120] on input "checkbox" at bounding box center [522, 136] width 945 height 34
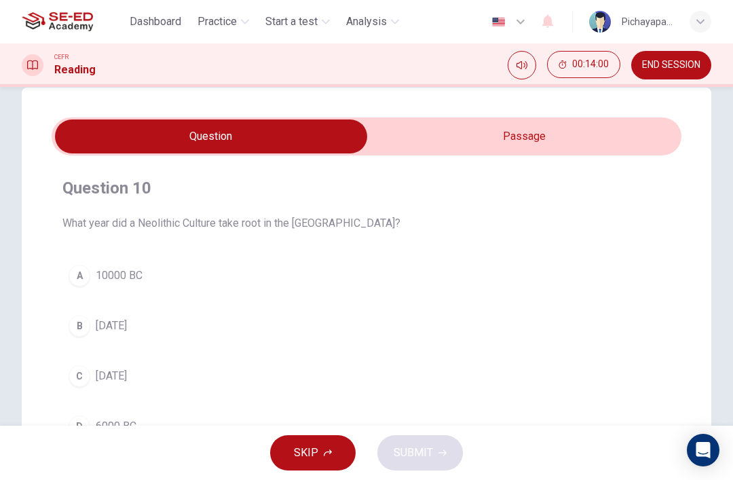
click at [448, 145] on input "checkbox" at bounding box center [211, 136] width 945 height 34
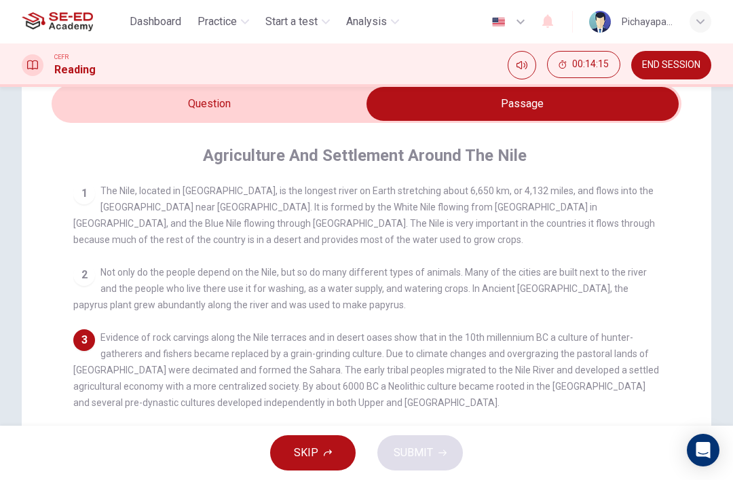
scroll to position [61, 0]
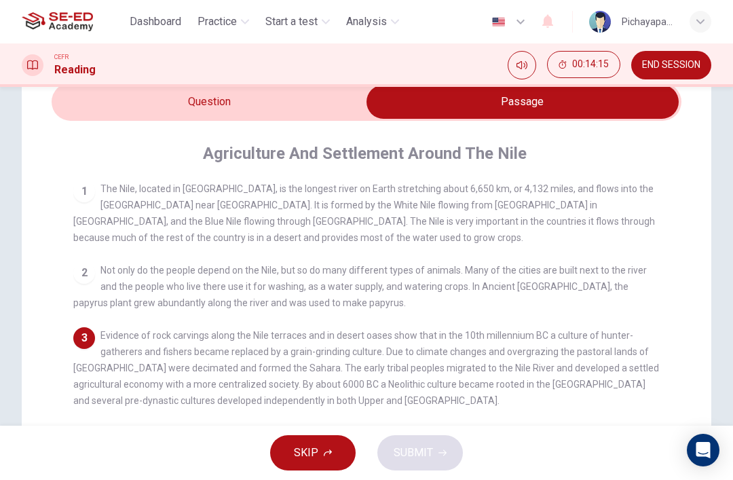
click at [170, 94] on input "checkbox" at bounding box center [522, 102] width 945 height 34
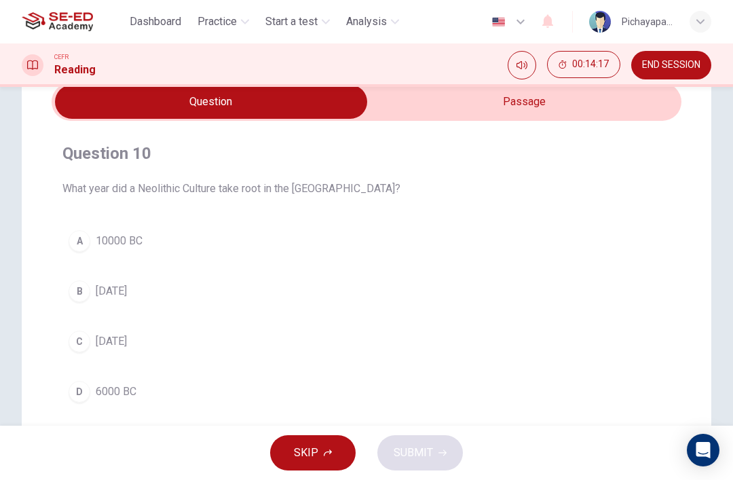
click at [426, 106] on input "checkbox" at bounding box center [211, 102] width 945 height 34
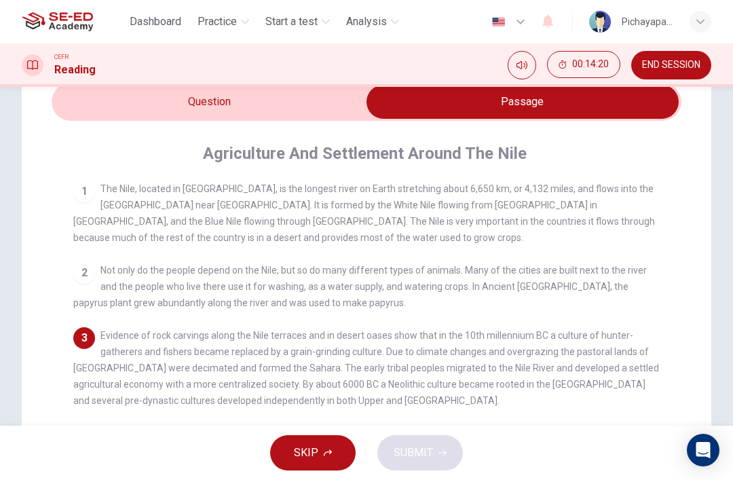
click at [152, 102] on input "checkbox" at bounding box center [522, 102] width 945 height 34
checkbox input "false"
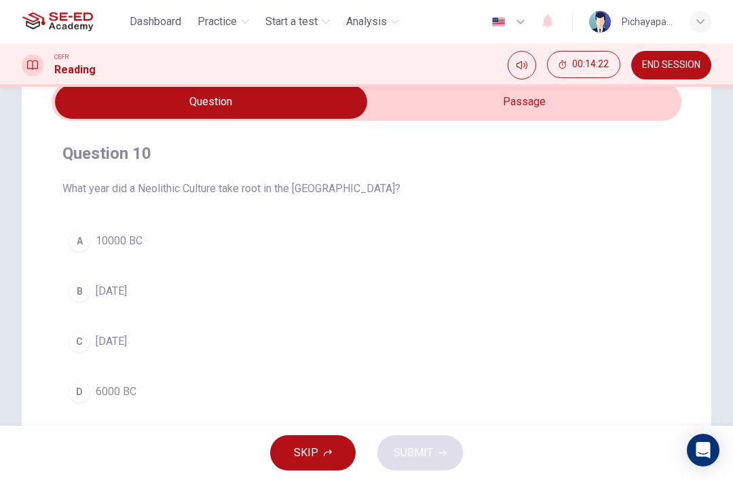
click at [85, 395] on div "D" at bounding box center [80, 392] width 22 height 22
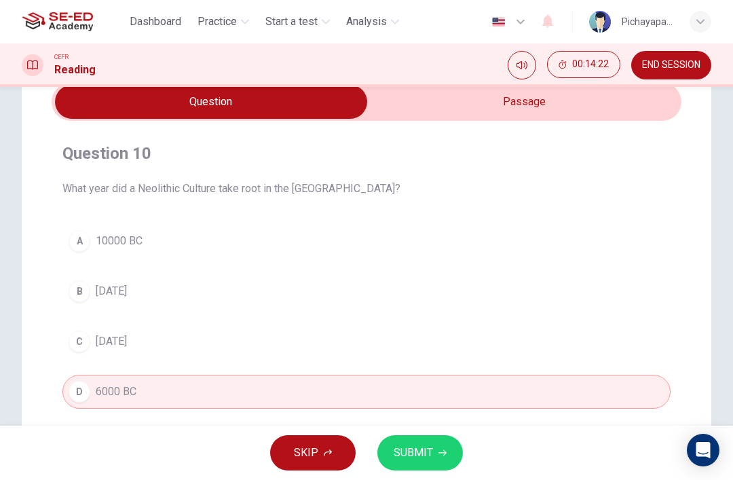
click at [420, 449] on span "SUBMIT" at bounding box center [413, 452] width 39 height 19
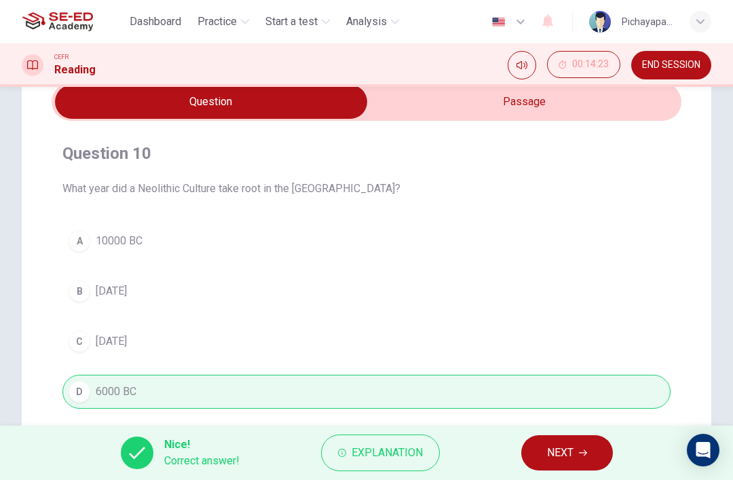
click at [570, 457] on span "NEXT" at bounding box center [560, 452] width 26 height 19
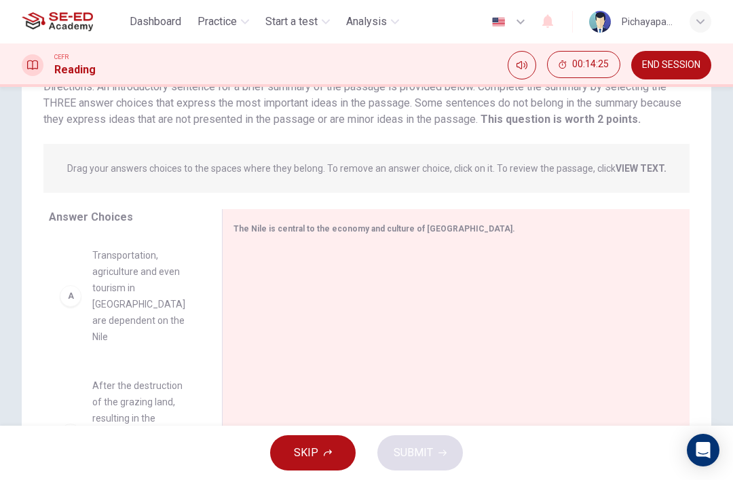
click at [72, 322] on div "A Transportation, agriculture and even tourism in [GEOGRAPHIC_DATA] are depende…" at bounding box center [124, 295] width 151 height 119
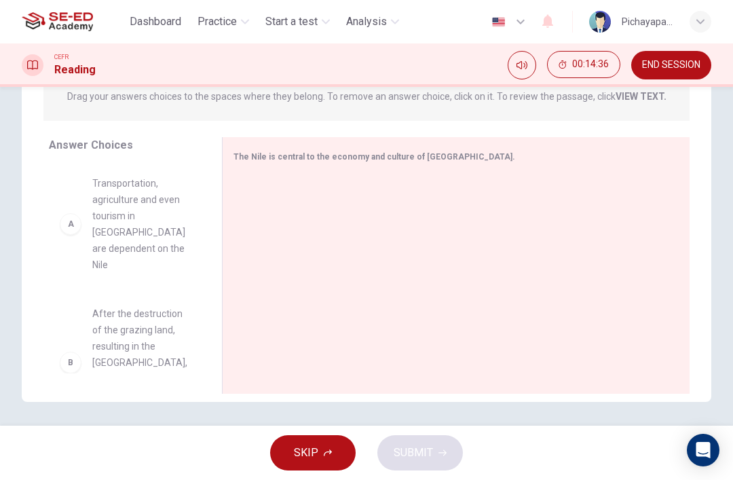
scroll to position [183, 0]
click at [123, 308] on span "After the destruction of the grazing land, resulting in the [GEOGRAPHIC_DATA], …" at bounding box center [140, 363] width 97 height 114
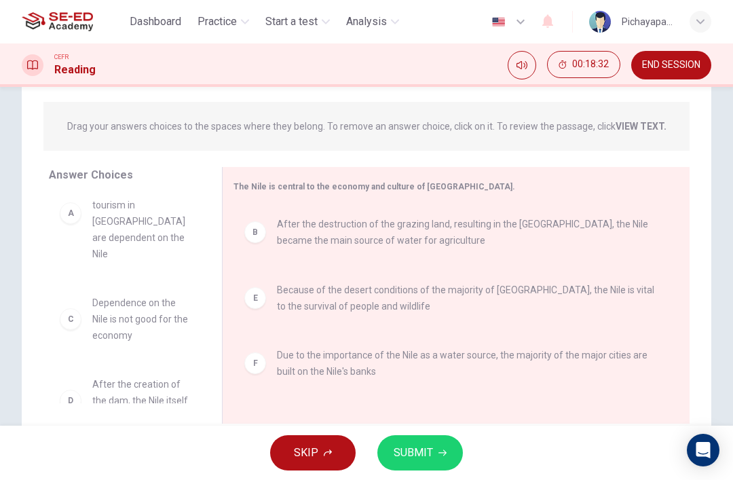
scroll to position [151, 0]
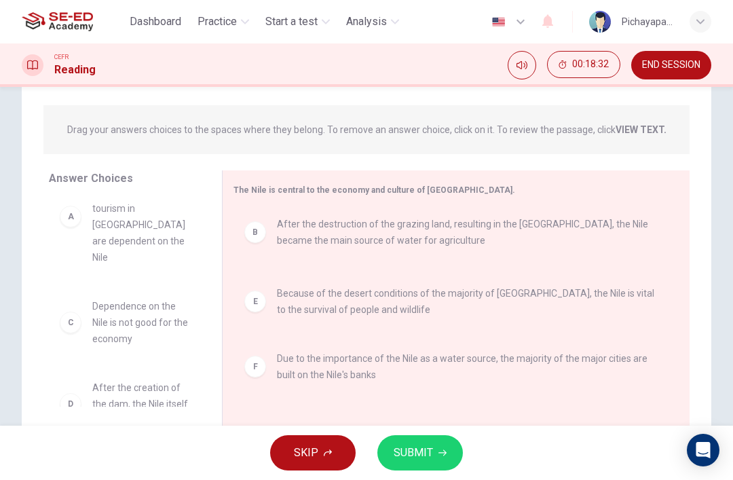
click at [333, 232] on div "E Because of the desert conditions of the majority of [GEOGRAPHIC_DATA], the Ni…" at bounding box center [450, 247] width 434 height 54
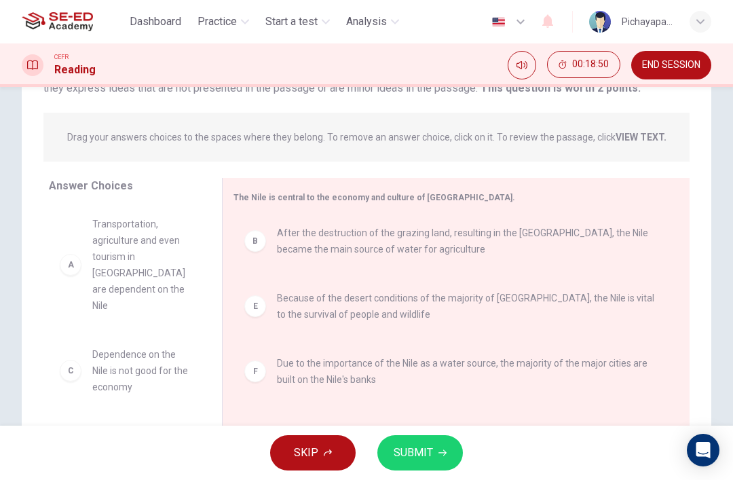
scroll to position [0, 0]
click at [439, 445] on button "SUBMIT" at bounding box center [420, 452] width 86 height 35
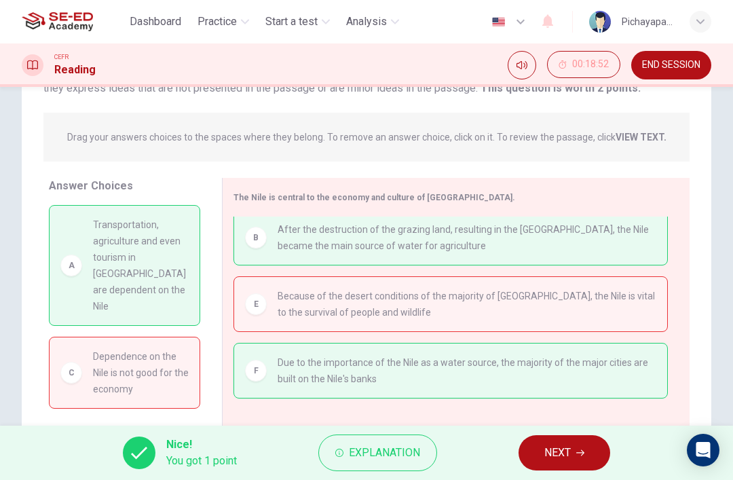
click at [558, 443] on button "NEXT" at bounding box center [565, 452] width 92 height 35
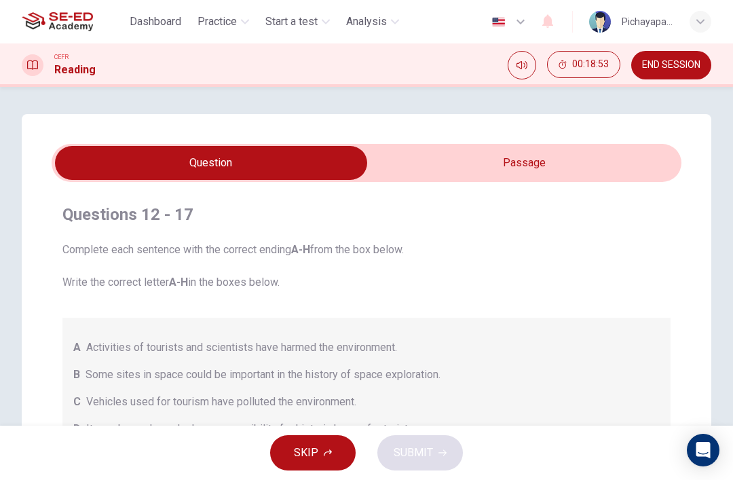
click at [576, 166] on input "checkbox" at bounding box center [211, 163] width 945 height 34
checkbox input "true"
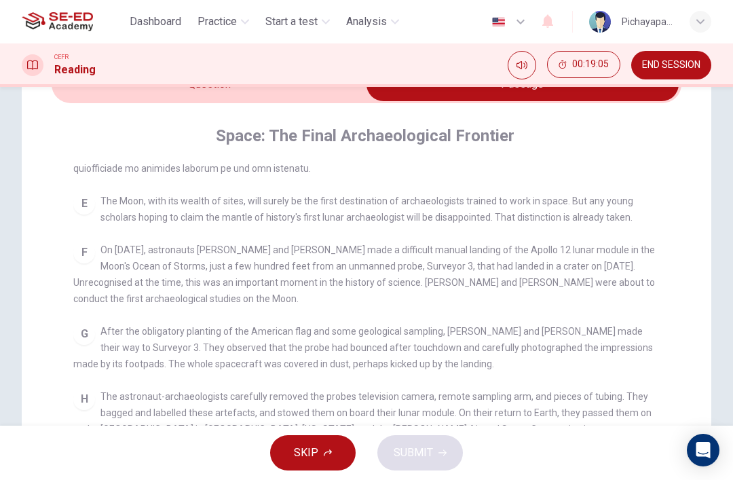
scroll to position [736, 0]
